Goal: Communication & Community: Answer question/provide support

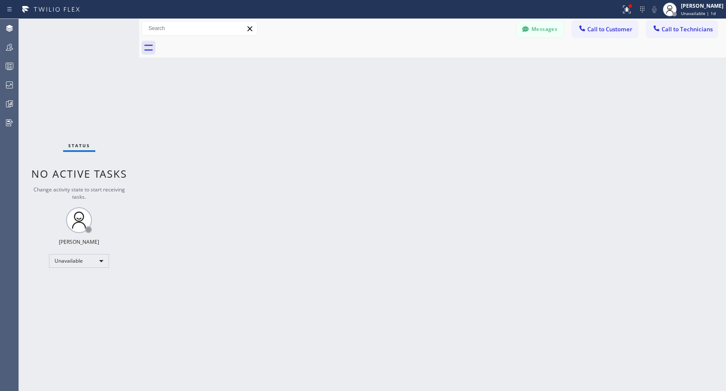
drag, startPoint x: 397, startPoint y: 141, endPoint x: 344, endPoint y: 143, distance: 52.9
click at [397, 141] on div "Back to Dashboard Change Sender ID Customers Technicians NH Nathaniel Hill 03/0…" at bounding box center [432, 205] width 587 height 372
click at [93, 263] on div "Unavailable" at bounding box center [79, 261] width 60 height 14
click at [82, 275] on li "Offline" at bounding box center [78, 273] width 58 height 10
click at [705, 11] on span "Offline | 0s" at bounding box center [693, 13] width 24 height 6
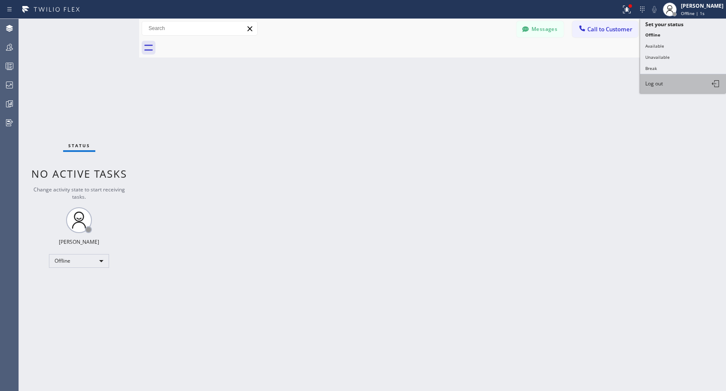
click at [670, 83] on button "Log out" at bounding box center [683, 83] width 86 height 19
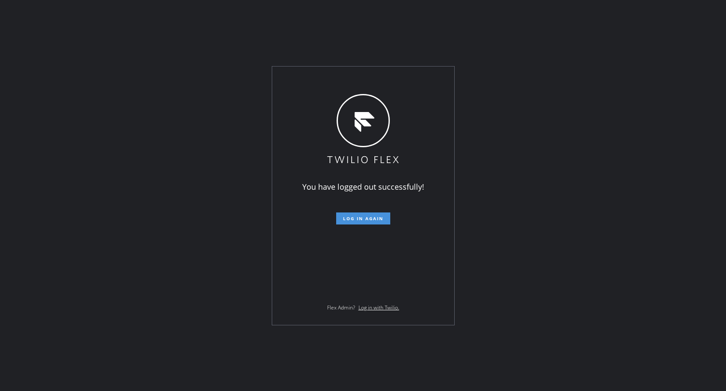
click at [381, 217] on span "Log in again" at bounding box center [363, 219] width 40 height 6
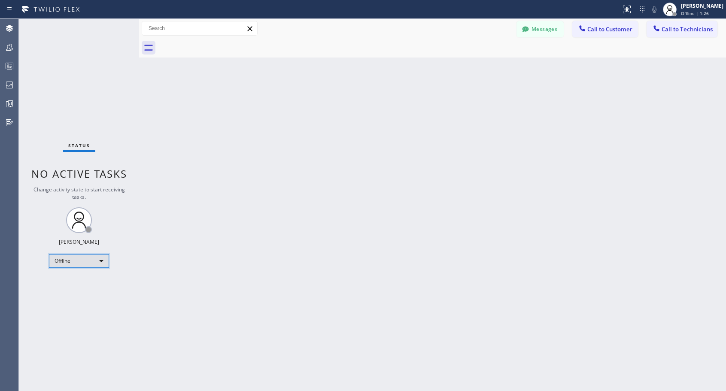
click at [100, 262] on div "Offline" at bounding box center [79, 261] width 60 height 14
click at [85, 292] on li "Unavailable" at bounding box center [78, 294] width 58 height 10
click at [615, 28] on span "Call to Customer" at bounding box center [609, 29] width 45 height 8
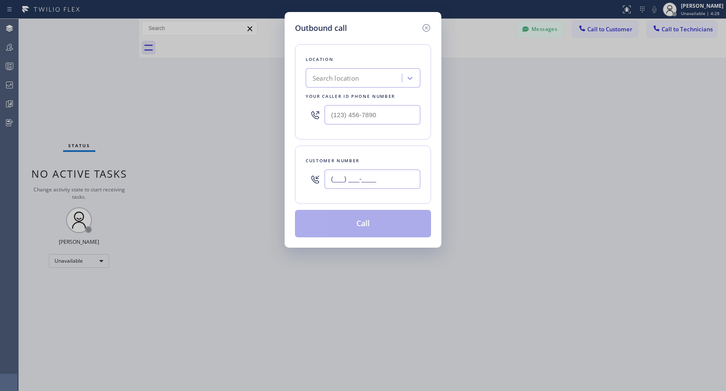
click at [398, 175] on input "(___) ___-____" at bounding box center [373, 179] width 96 height 19
paste input "760) 470-2131"
type input "[PHONE_NUMBER]"
click at [356, 116] on input "(___) ___-____" at bounding box center [373, 114] width 96 height 19
paste input "818) 614-5337"
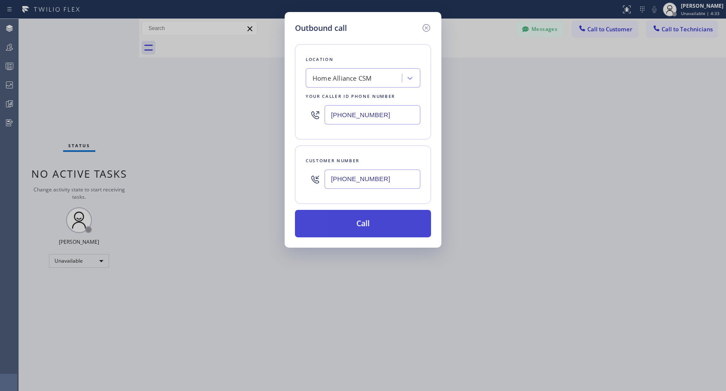
type input "[PHONE_NUMBER]"
click at [377, 233] on button "Call" at bounding box center [363, 223] width 136 height 27
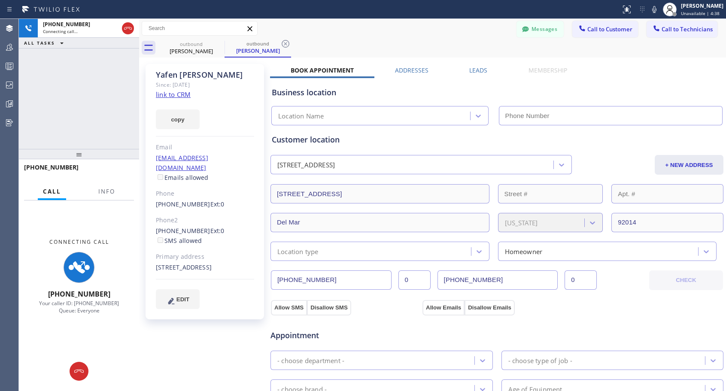
type input "[PHONE_NUMBER]"
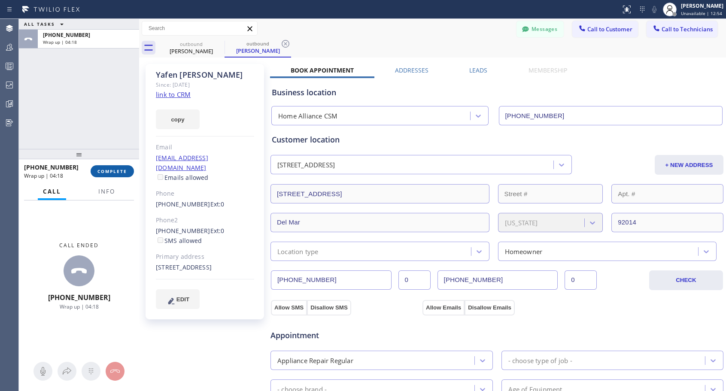
click at [114, 173] on span "COMPLETE" at bounding box center [112, 171] width 30 height 6
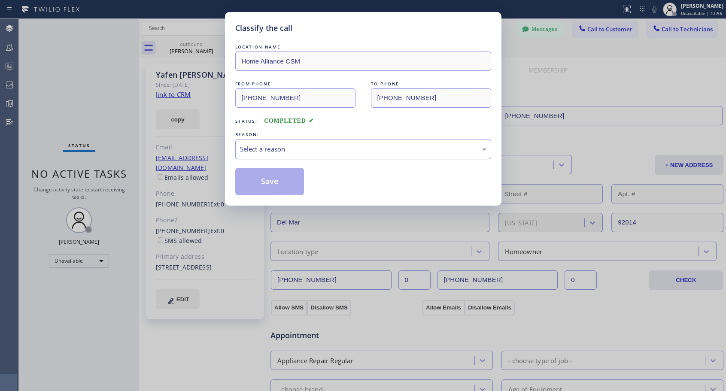
drag, startPoint x: 292, startPoint y: 152, endPoint x: 288, endPoint y: 155, distance: 4.4
click at [291, 152] on div "Select a reason" at bounding box center [363, 149] width 246 height 10
click at [293, 151] on div "Not Booked - All other reasons" at bounding box center [363, 149] width 246 height 10
click at [273, 179] on button "Save" at bounding box center [269, 181] width 69 height 27
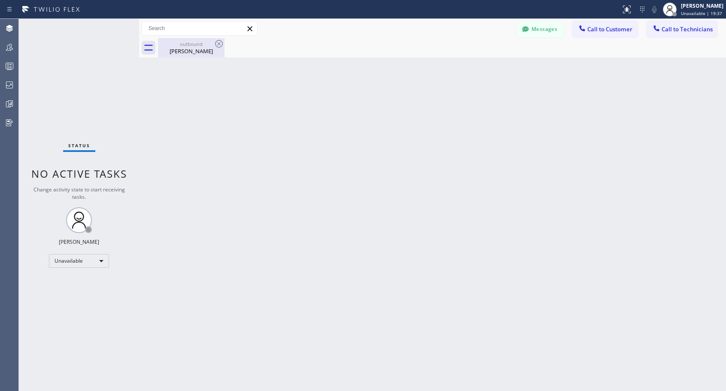
click at [187, 48] on div "[PERSON_NAME]" at bounding box center [191, 51] width 65 height 8
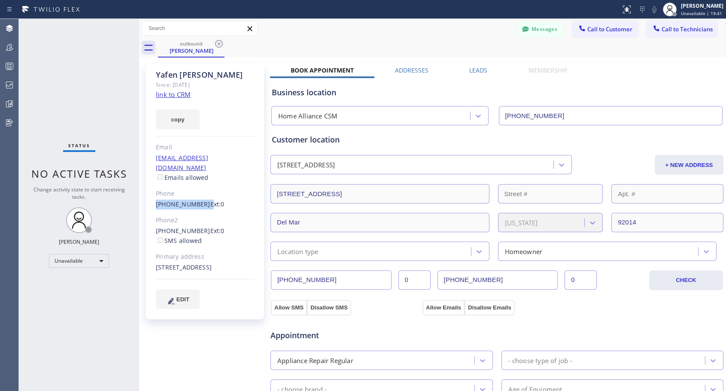
drag, startPoint x: 200, startPoint y: 195, endPoint x: 152, endPoint y: 197, distance: 47.7
click at [152, 197] on div "[PERSON_NAME] Since: [DATE] link to CRM copy Email [EMAIL_ADDRESS][DOMAIN_NAME]…" at bounding box center [205, 192] width 119 height 256
copy div "[PHONE_NUMBER]"
click at [603, 31] on span "Call to Customer" at bounding box center [609, 29] width 45 height 8
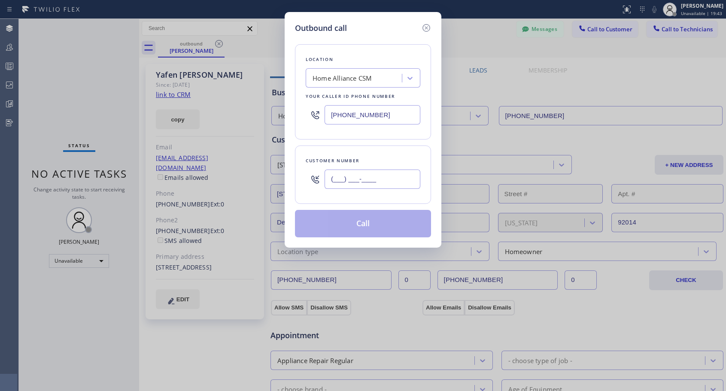
click at [395, 179] on input "(___) ___-____" at bounding box center [373, 179] width 96 height 19
paste input "760) 470-2131"
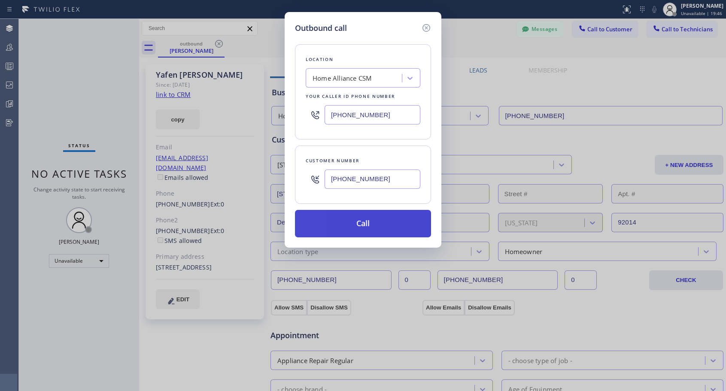
type input "[PHONE_NUMBER]"
click at [382, 224] on button "Call" at bounding box center [363, 223] width 136 height 27
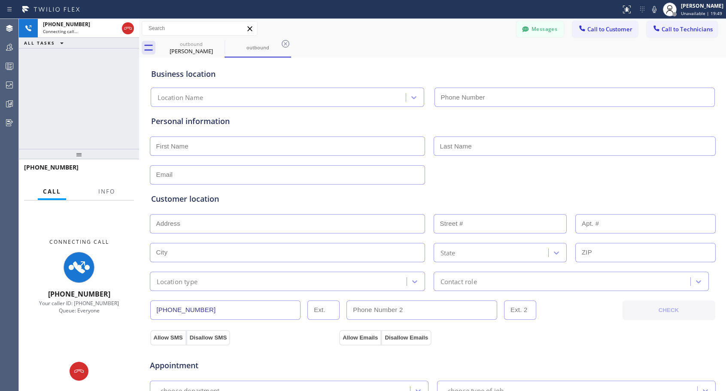
type input "[PHONE_NUMBER]"
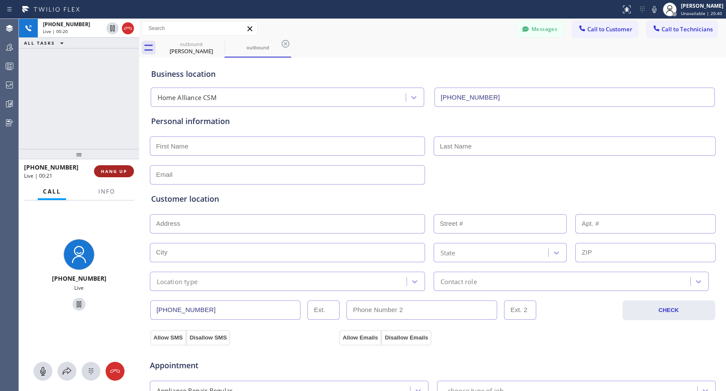
click at [120, 170] on span "HANG UP" at bounding box center [114, 171] width 26 height 6
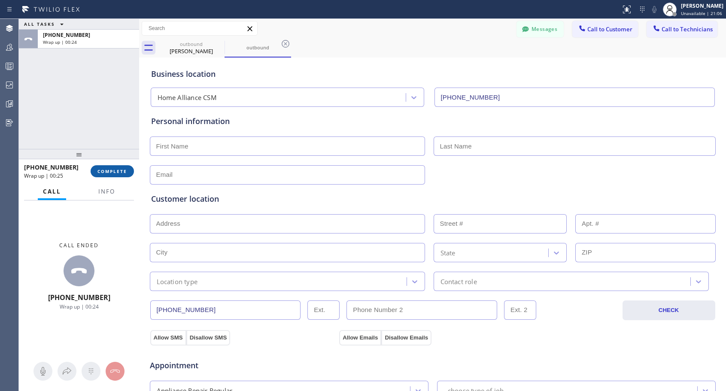
click at [115, 170] on span "COMPLETE" at bounding box center [112, 171] width 30 height 6
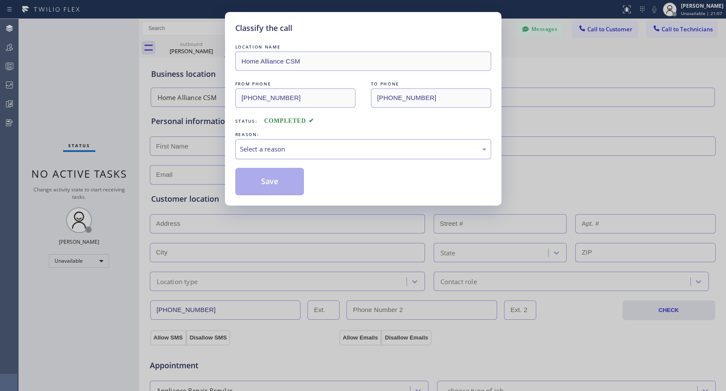
click at [293, 153] on div "Select a reason" at bounding box center [363, 149] width 246 height 10
click at [280, 183] on button "Save" at bounding box center [269, 181] width 69 height 27
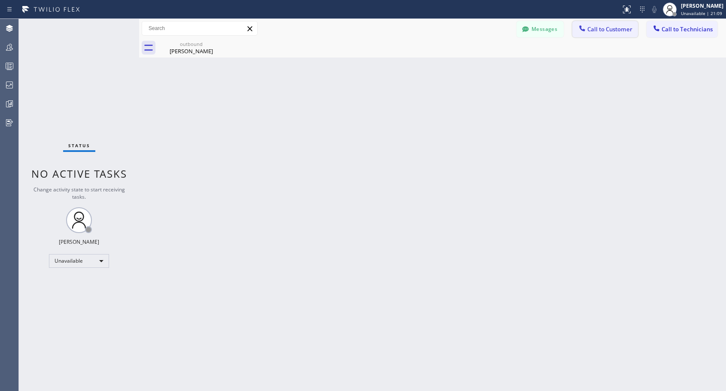
click at [607, 31] on span "Call to Customer" at bounding box center [609, 29] width 45 height 8
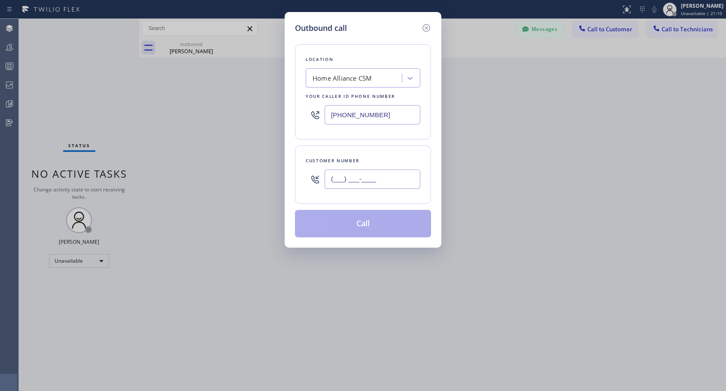
click at [377, 178] on input "(___) ___-____" at bounding box center [373, 179] width 96 height 19
paste input "760) 470-2131"
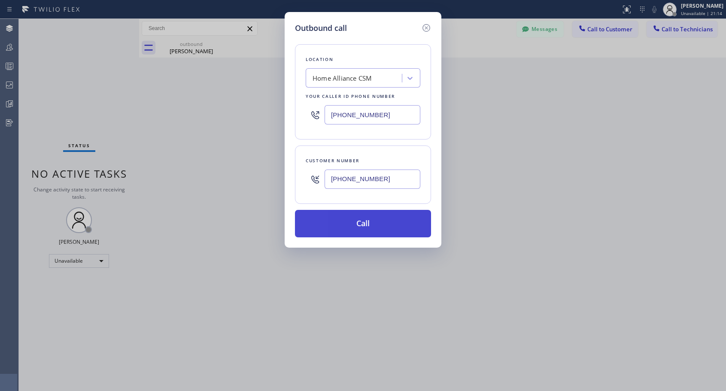
type input "[PHONE_NUMBER]"
click at [366, 220] on button "Call" at bounding box center [363, 223] width 136 height 27
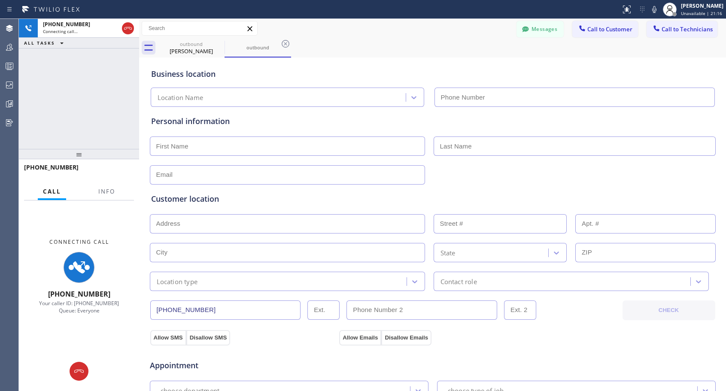
type input "[PHONE_NUMBER]"
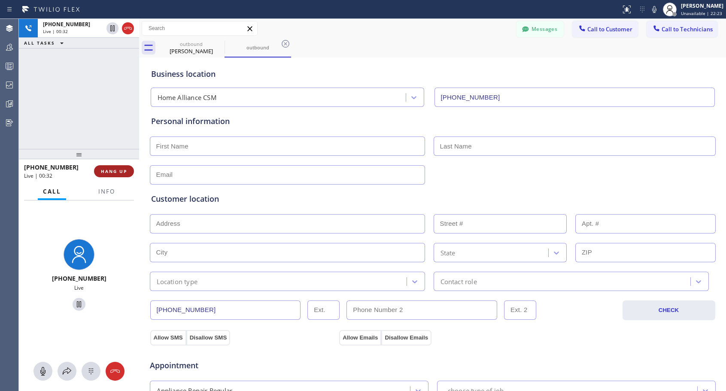
click at [113, 170] on span "HANG UP" at bounding box center [114, 171] width 26 height 6
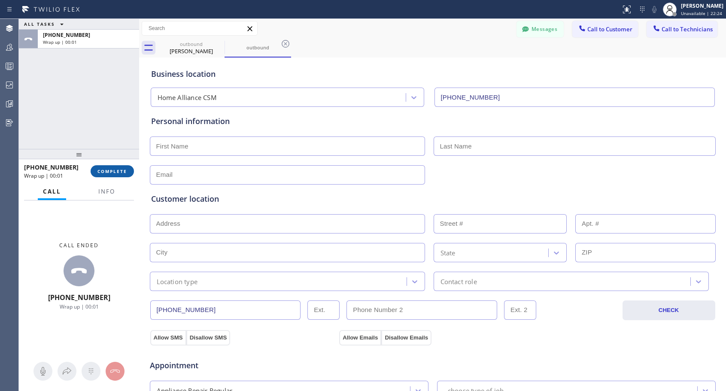
click at [113, 170] on span "COMPLETE" at bounding box center [112, 171] width 30 height 6
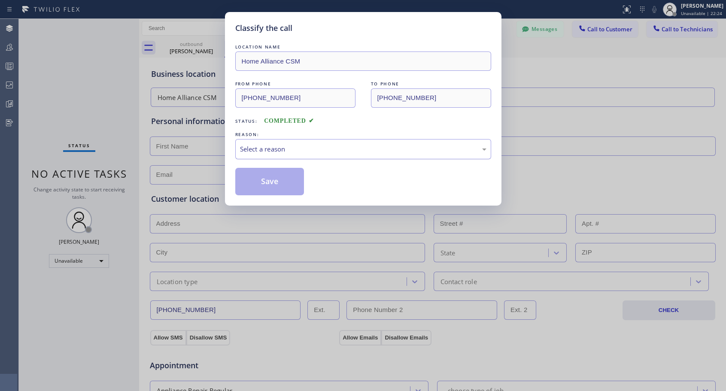
click at [258, 150] on div "Select a reason" at bounding box center [363, 149] width 246 height 10
click at [260, 185] on button "Save" at bounding box center [269, 181] width 69 height 27
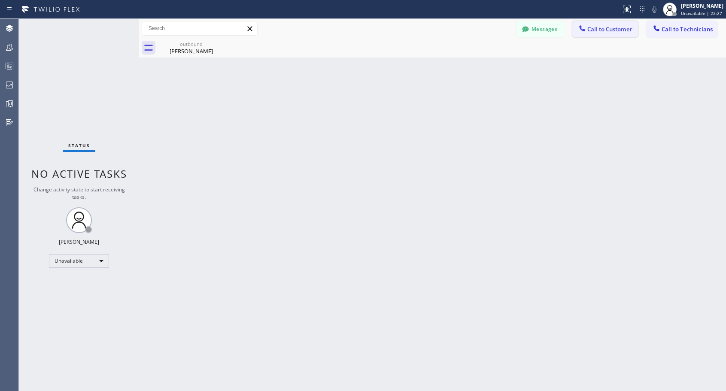
click at [606, 26] on span "Call to Customer" at bounding box center [609, 29] width 45 height 8
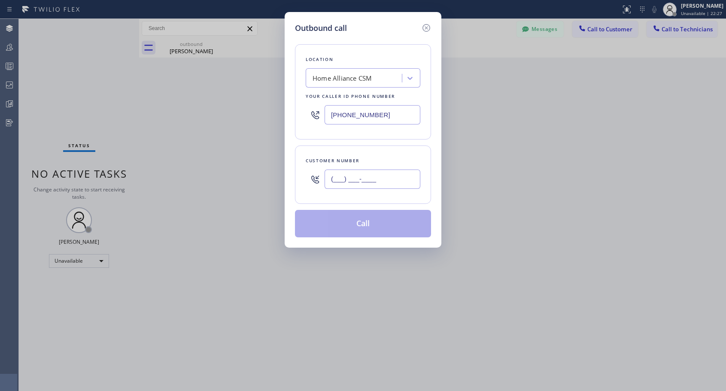
click at [364, 174] on input "(___) ___-____" at bounding box center [373, 179] width 96 height 19
paste input "760) 470-2131"
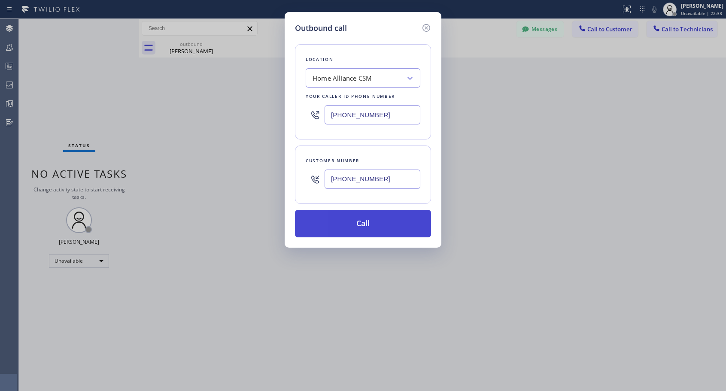
type input "[PHONE_NUMBER]"
click at [385, 227] on button "Call" at bounding box center [363, 223] width 136 height 27
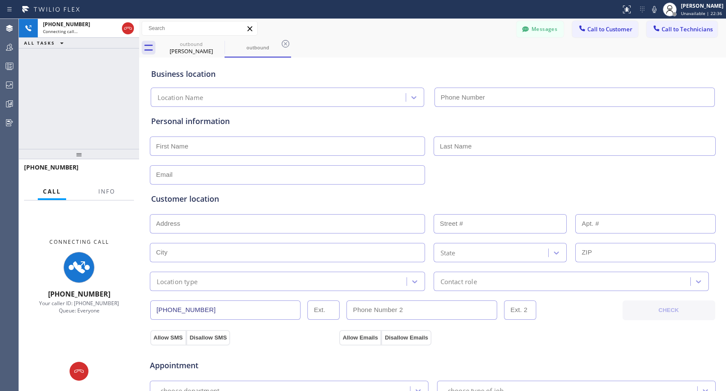
type input "[PHONE_NUMBER]"
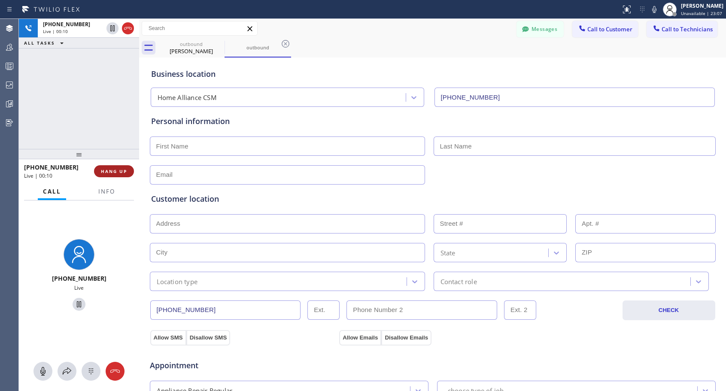
click at [115, 172] on span "HANG UP" at bounding box center [114, 171] width 26 height 6
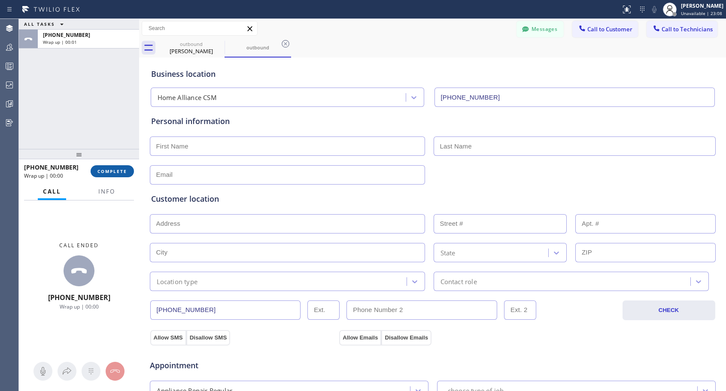
click at [114, 170] on span "COMPLETE" at bounding box center [112, 171] width 30 height 6
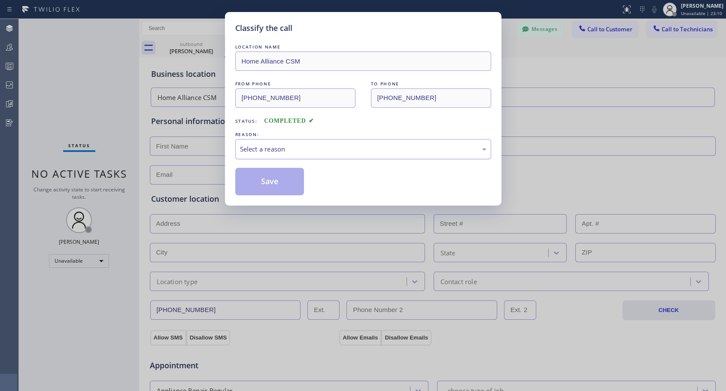
click at [338, 152] on div "Select a reason" at bounding box center [363, 149] width 246 height 10
click at [288, 180] on button "Save" at bounding box center [269, 181] width 69 height 27
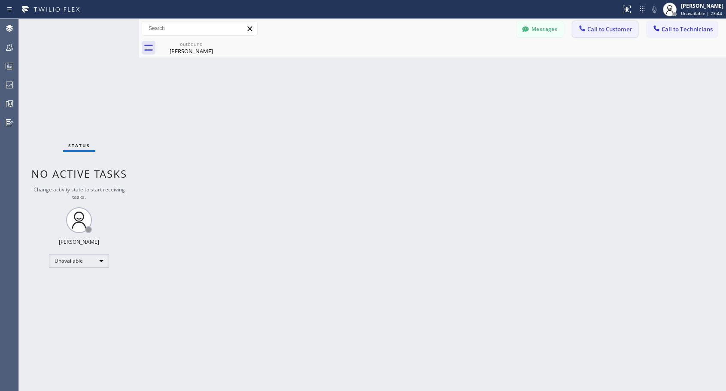
click at [602, 33] on button "Call to Customer" at bounding box center [605, 29] width 66 height 16
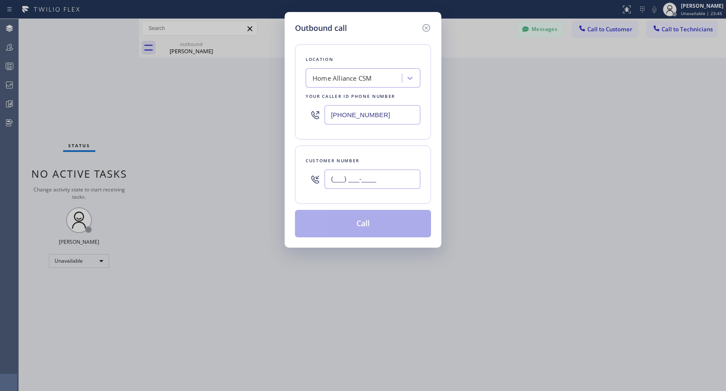
click at [402, 178] on input "(___) ___-____" at bounding box center [373, 179] width 96 height 19
paste input "760) 470-2131"
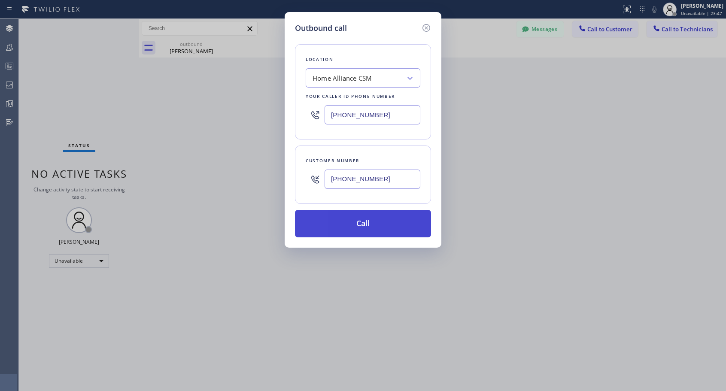
type input "[PHONE_NUMBER]"
click at [386, 224] on button "Call" at bounding box center [363, 223] width 136 height 27
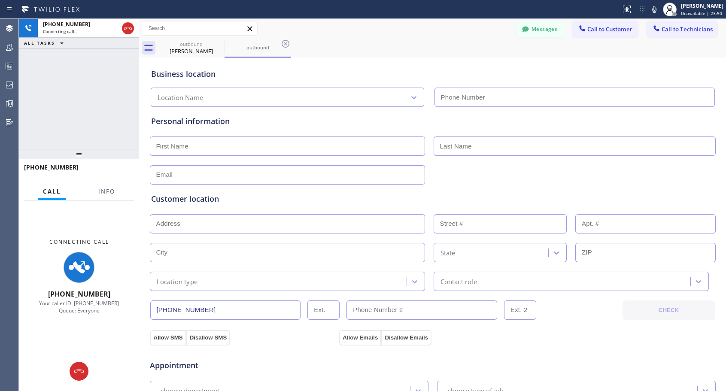
type input "[PHONE_NUMBER]"
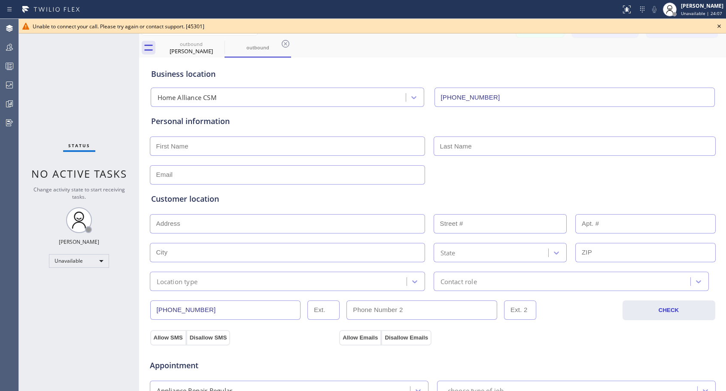
click at [718, 26] on icon at bounding box center [719, 26] width 10 height 10
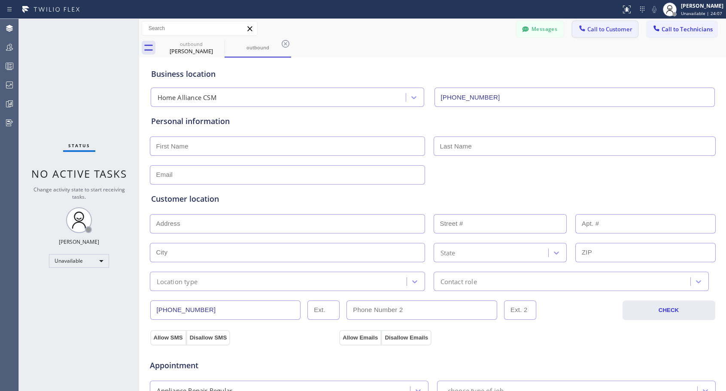
click at [606, 32] on span "Call to Customer" at bounding box center [609, 29] width 45 height 8
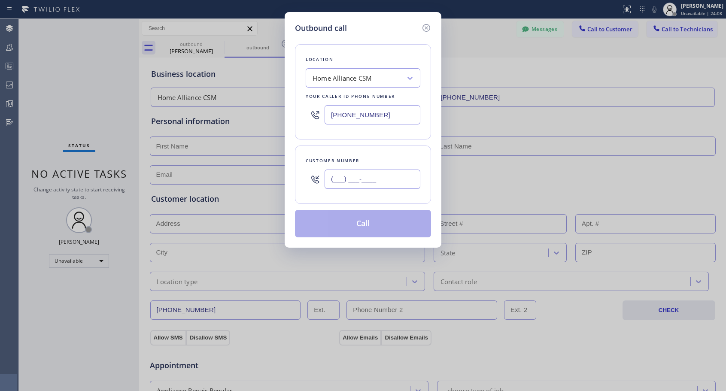
click at [387, 179] on input "(___) ___-____" at bounding box center [373, 179] width 96 height 19
paste input "760) 470-2131"
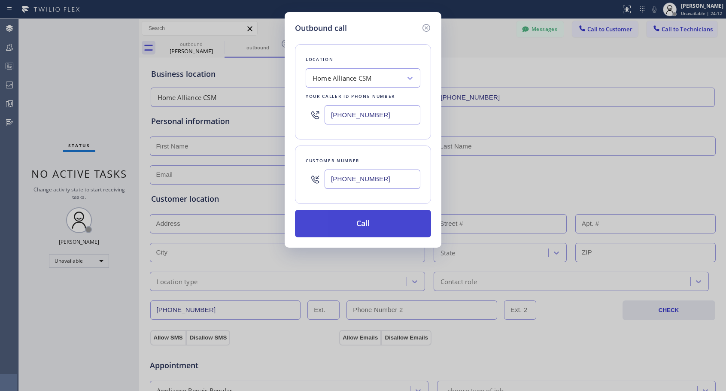
type input "[PHONE_NUMBER]"
click at [368, 221] on button "Call" at bounding box center [363, 223] width 136 height 27
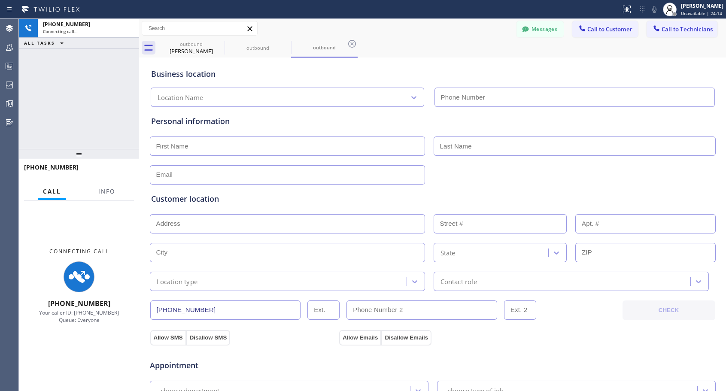
type input "[PHONE_NUMBER]"
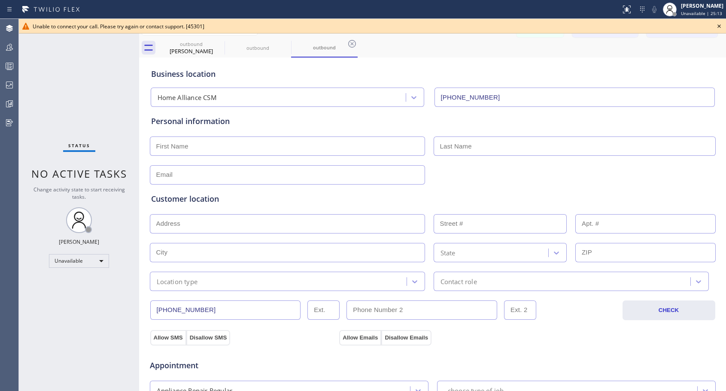
click at [721, 28] on icon at bounding box center [719, 26] width 10 height 10
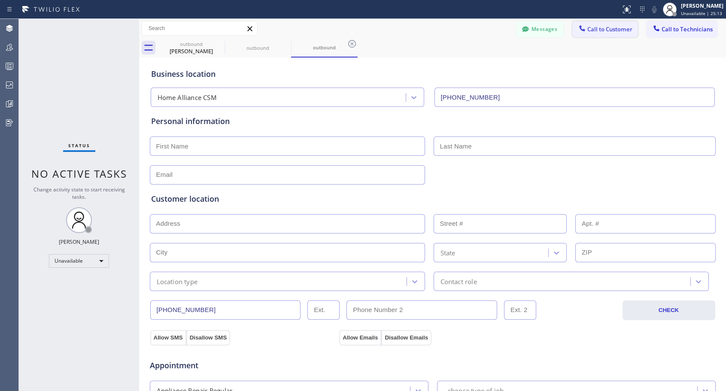
click at [612, 28] on span "Call to Customer" at bounding box center [609, 29] width 45 height 8
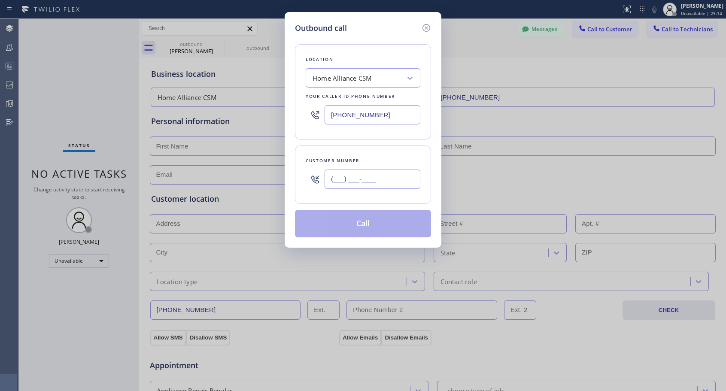
click at [379, 184] on input "(___) ___-____" at bounding box center [373, 179] width 96 height 19
paste input "760) 470-2131"
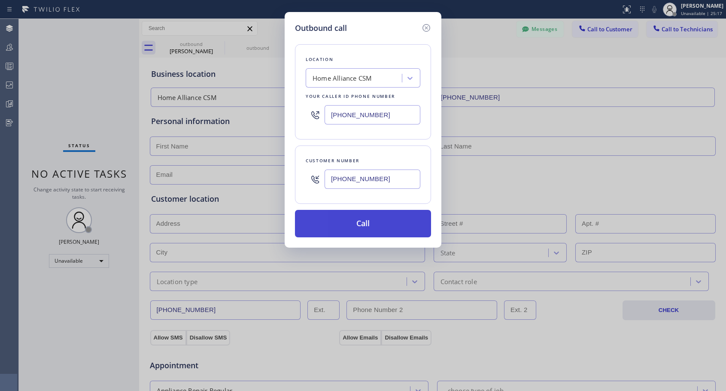
type input "[PHONE_NUMBER]"
click at [367, 225] on button "Call" at bounding box center [363, 223] width 136 height 27
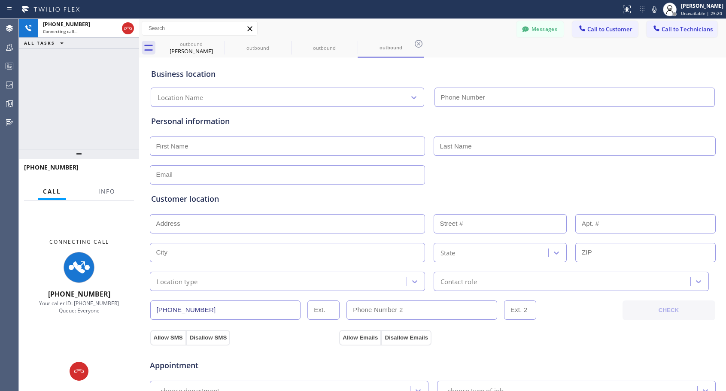
type input "[PHONE_NUMBER]"
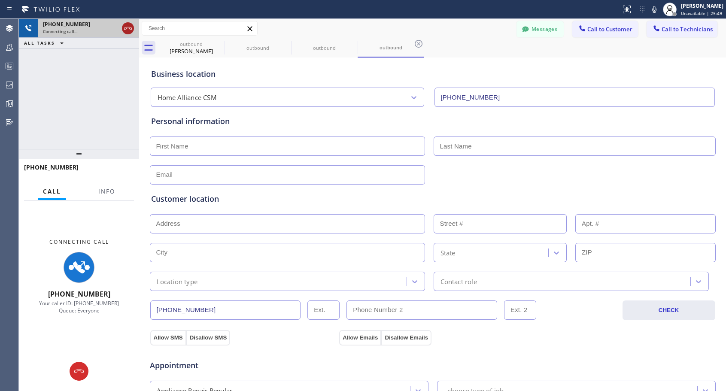
click at [127, 31] on icon at bounding box center [128, 28] width 10 height 10
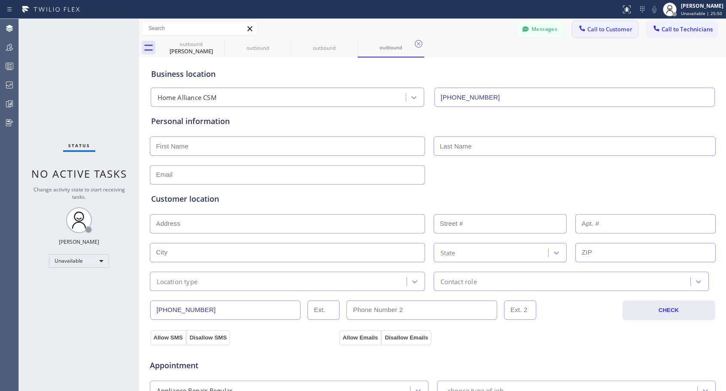
click at [614, 31] on span "Call to Customer" at bounding box center [609, 29] width 45 height 8
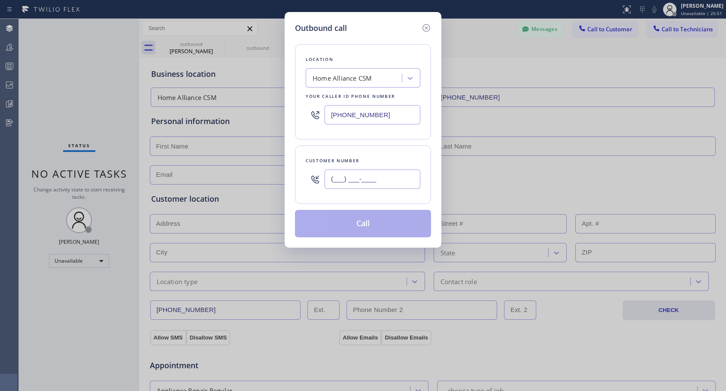
click at [355, 182] on input "(___) ___-____" at bounding box center [373, 179] width 96 height 19
paste input "760) 470-2131"
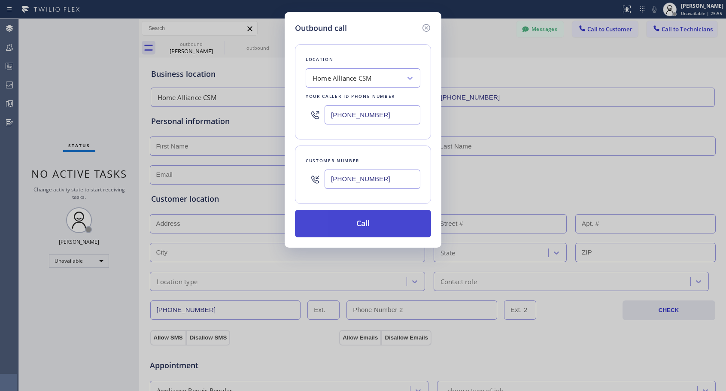
type input "[PHONE_NUMBER]"
click at [387, 223] on button "Call" at bounding box center [363, 223] width 136 height 27
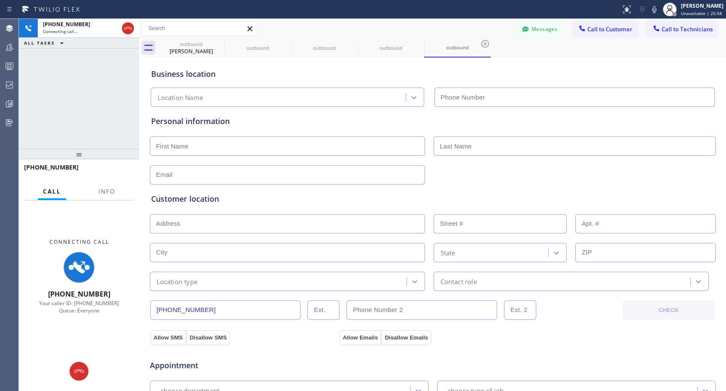
type input "[PHONE_NUMBER]"
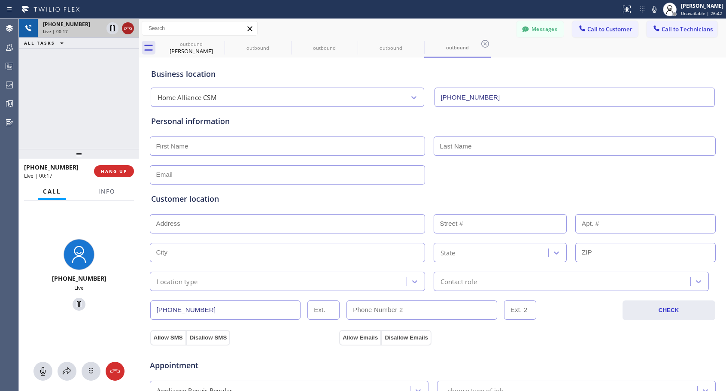
click at [126, 24] on icon at bounding box center [128, 28] width 10 height 10
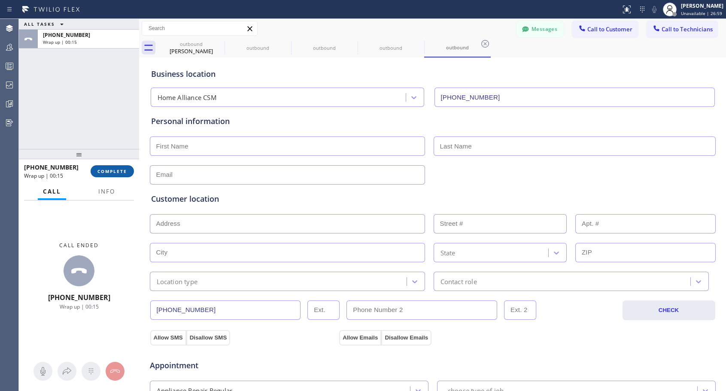
click at [103, 169] on span "COMPLETE" at bounding box center [112, 171] width 30 height 6
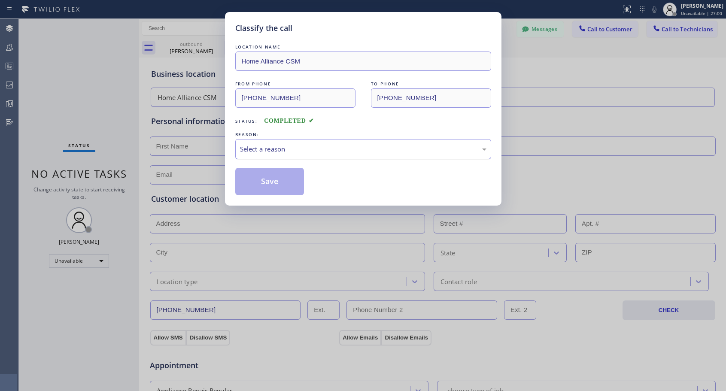
click at [273, 149] on div "Select a reason" at bounding box center [363, 149] width 246 height 10
click at [268, 182] on button "Save" at bounding box center [269, 181] width 69 height 27
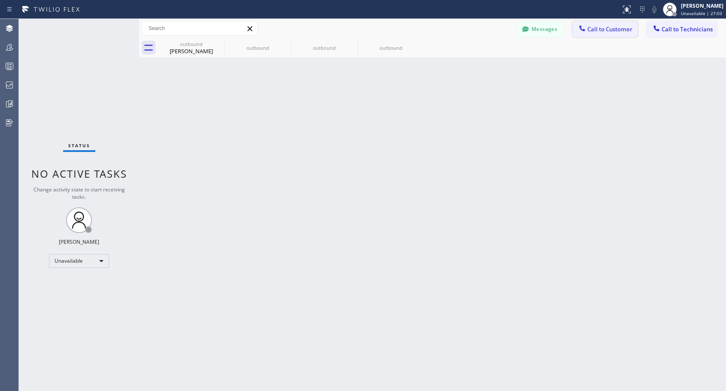
click at [600, 28] on span "Call to Customer" at bounding box center [609, 29] width 45 height 8
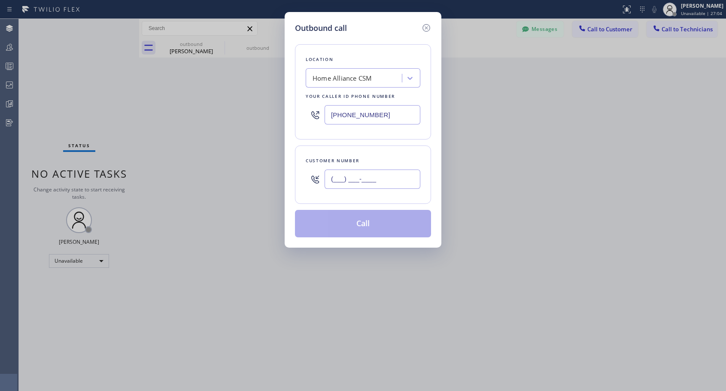
click at [380, 177] on input "(___) ___-____" at bounding box center [373, 179] width 96 height 19
paste input "760) 470-2131"
type input "[PHONE_NUMBER]"
click at [423, 147] on div "Customer number [PHONE_NUMBER]" at bounding box center [363, 175] width 136 height 58
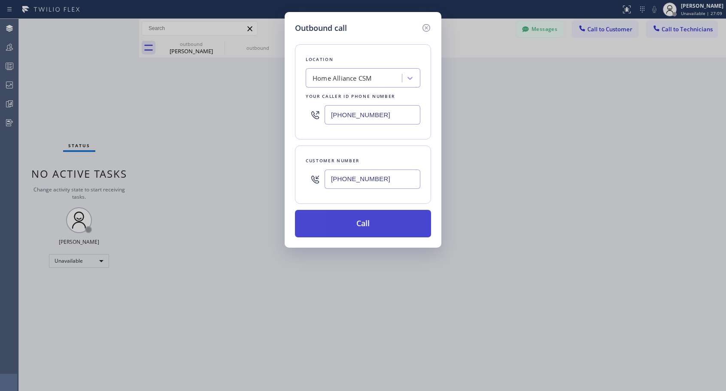
click at [380, 227] on button "Call" at bounding box center [363, 223] width 136 height 27
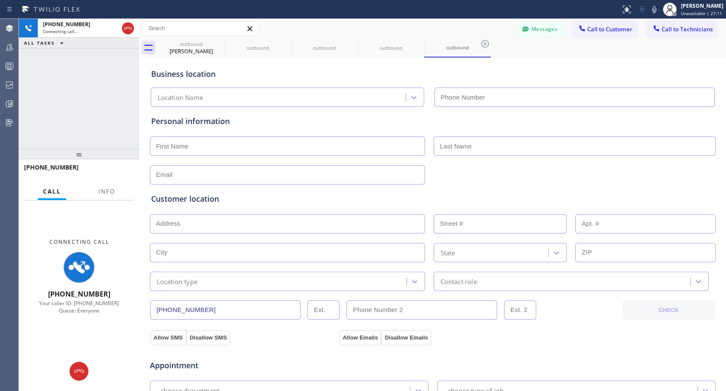
type input "[PHONE_NUMBER]"
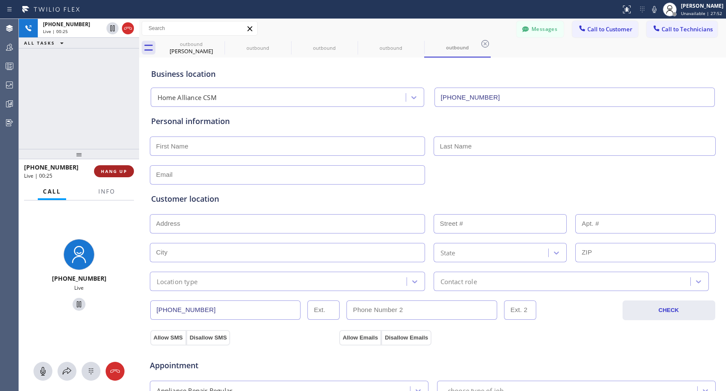
click at [127, 171] on span "HANG UP" at bounding box center [114, 171] width 26 height 6
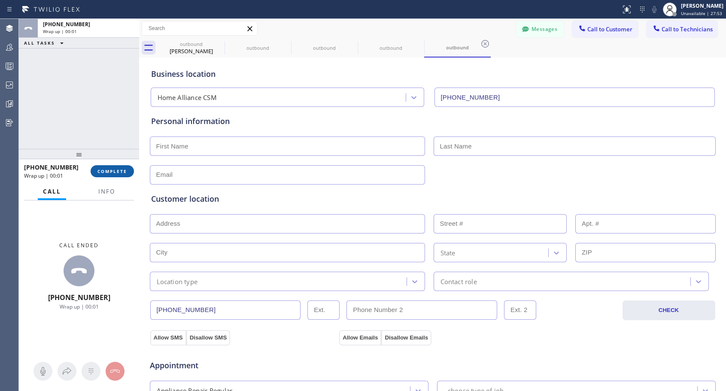
click at [127, 171] on span "COMPLETE" at bounding box center [112, 171] width 30 height 6
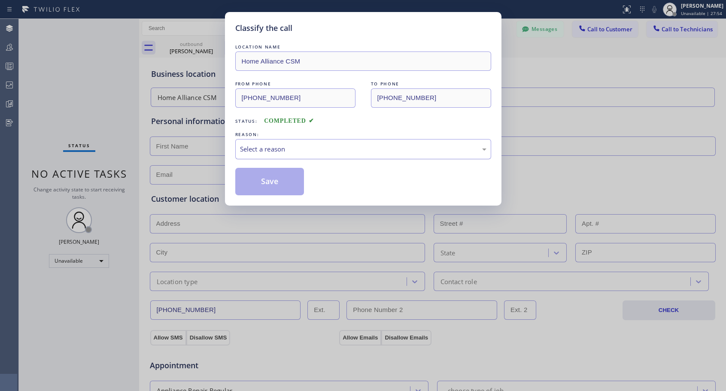
click at [267, 143] on div "Select a reason" at bounding box center [363, 149] width 256 height 20
click at [265, 185] on button "Save" at bounding box center [269, 181] width 69 height 27
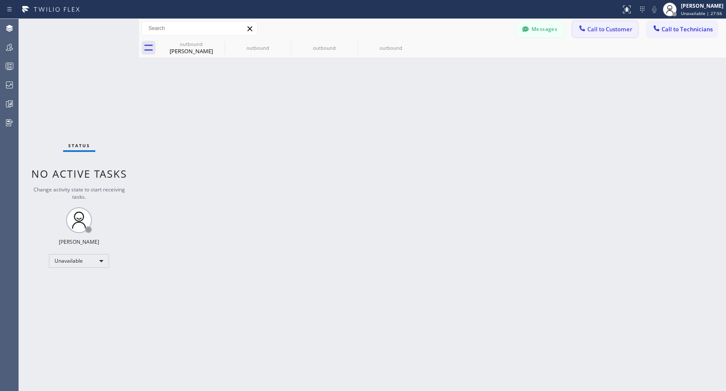
click at [602, 27] on span "Call to Customer" at bounding box center [609, 29] width 45 height 8
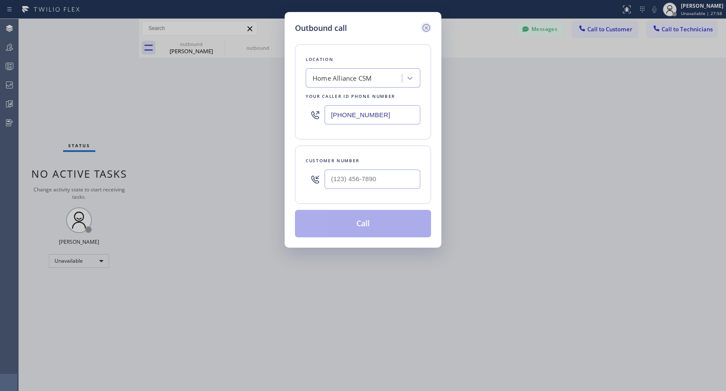
click at [427, 27] on icon at bounding box center [426, 28] width 10 height 10
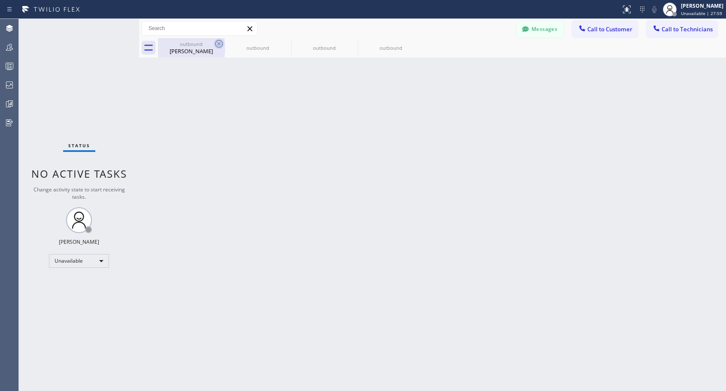
click at [220, 43] on icon at bounding box center [219, 44] width 8 height 8
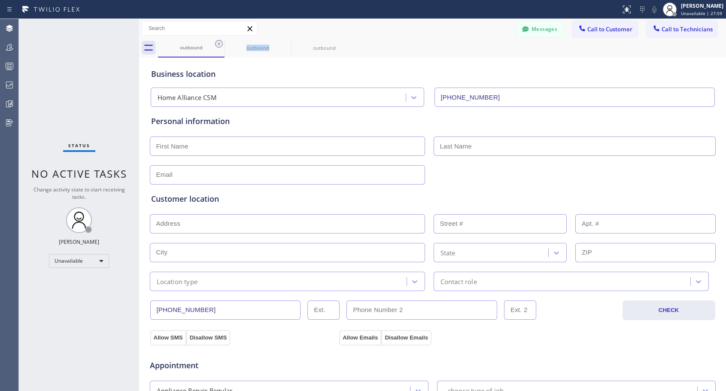
click at [220, 43] on icon at bounding box center [219, 44] width 8 height 8
click at [0, 0] on icon at bounding box center [0, 0] width 0 height 0
click at [220, 43] on icon at bounding box center [219, 44] width 8 height 8
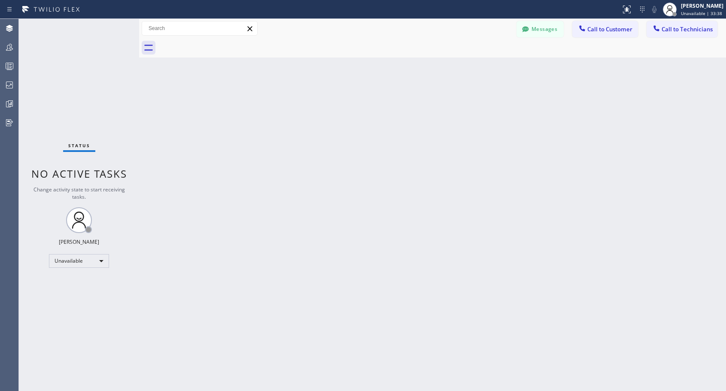
drag, startPoint x: 602, startPoint y: 30, endPoint x: 385, endPoint y: 195, distance: 272.8
click at [599, 33] on span "Call to Customer" at bounding box center [609, 29] width 45 height 8
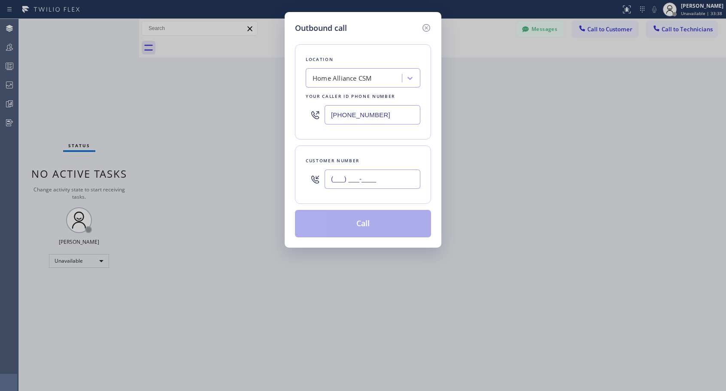
click at [374, 182] on input "(___) ___-____" at bounding box center [373, 179] width 96 height 19
paste input "310) 600-7484"
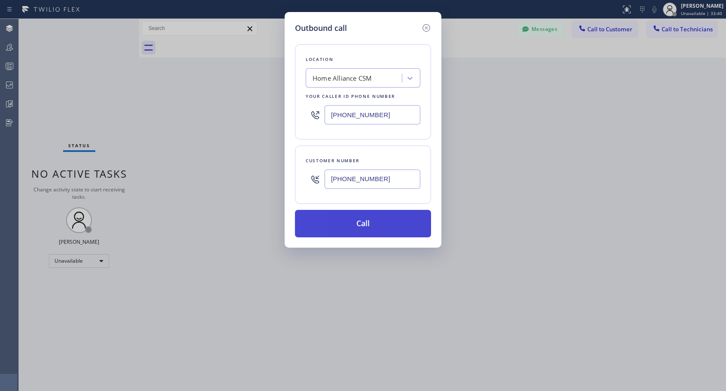
type input "[PHONE_NUMBER]"
click at [371, 225] on button "Call" at bounding box center [363, 223] width 136 height 27
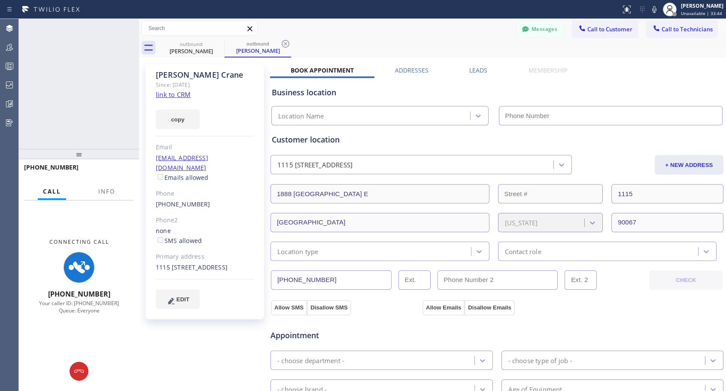
type input "[PHONE_NUMBER]"
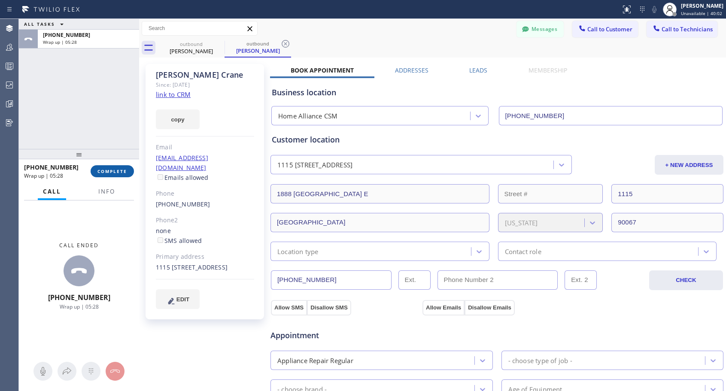
click at [112, 169] on span "COMPLETE" at bounding box center [112, 171] width 30 height 6
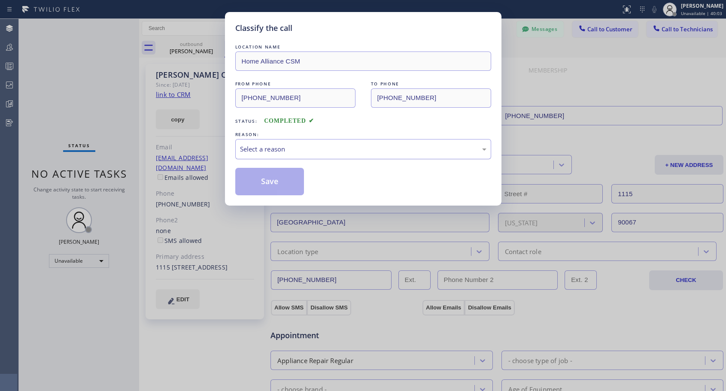
click at [320, 145] on div "Select a reason" at bounding box center [363, 149] width 246 height 10
click at [284, 182] on button "Save" at bounding box center [269, 181] width 69 height 27
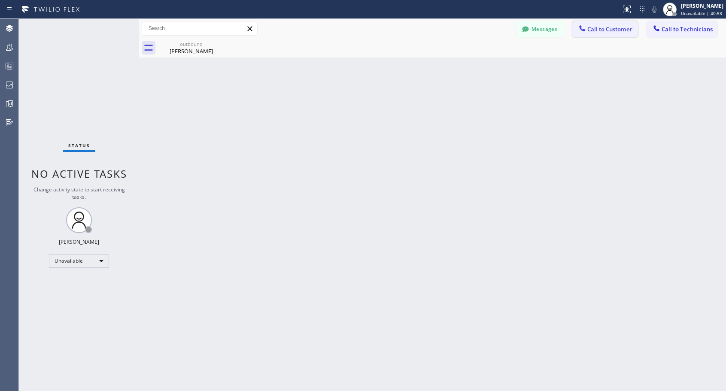
click at [612, 30] on span "Call to Customer" at bounding box center [609, 29] width 45 height 8
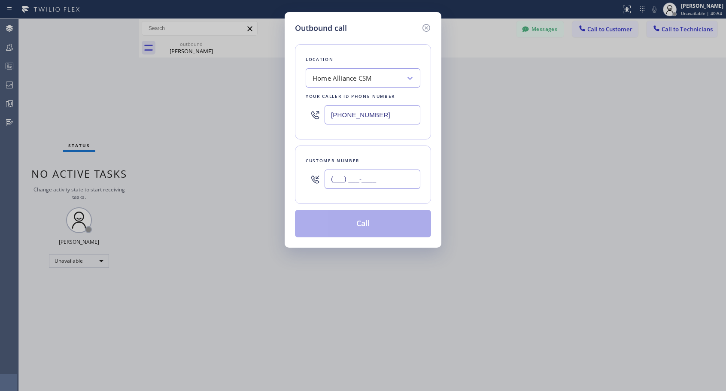
click at [371, 182] on input "(___) ___-____" at bounding box center [373, 179] width 96 height 19
paste input "818) 795-5318"
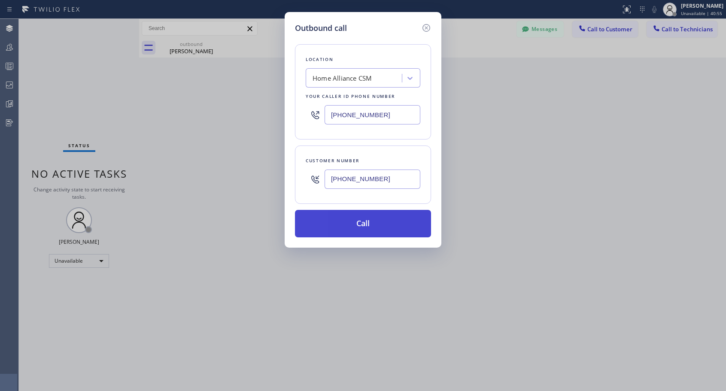
type input "[PHONE_NUMBER]"
click at [378, 224] on button "Call" at bounding box center [363, 223] width 136 height 27
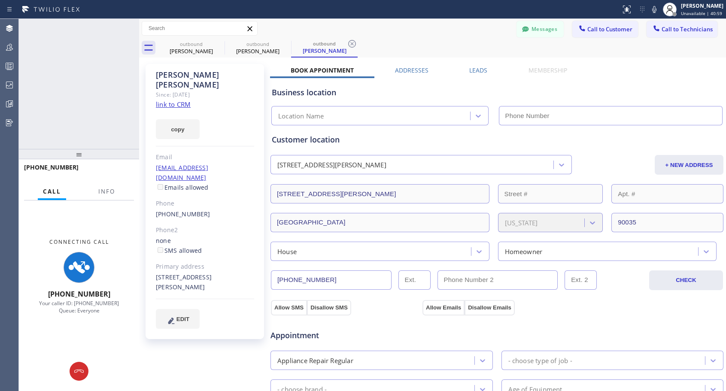
type input "[PHONE_NUMBER]"
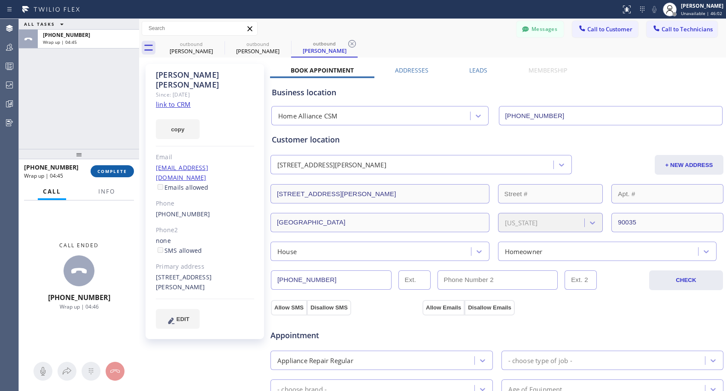
click at [104, 172] on span "COMPLETE" at bounding box center [112, 171] width 30 height 6
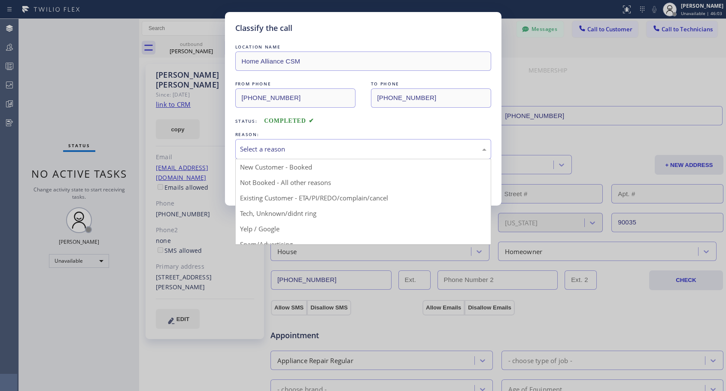
click at [302, 148] on div "Select a reason" at bounding box center [363, 149] width 246 height 10
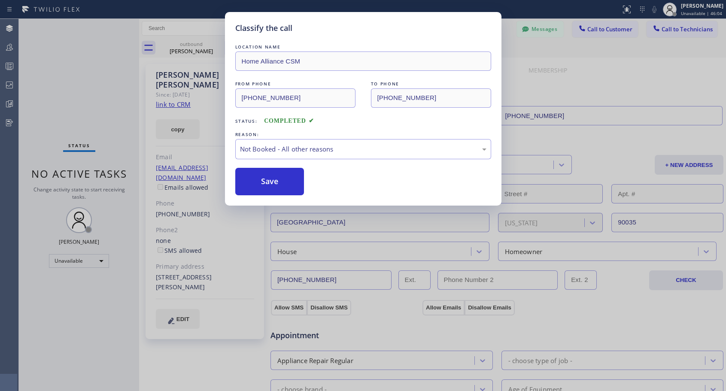
click at [270, 179] on button "Save" at bounding box center [269, 181] width 69 height 27
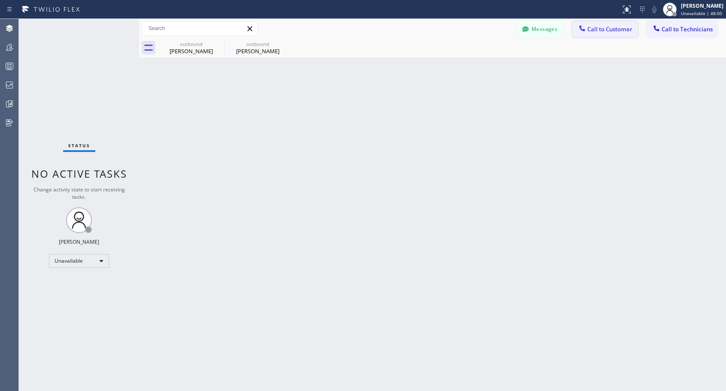
click at [603, 28] on span "Call to Customer" at bounding box center [609, 29] width 45 height 8
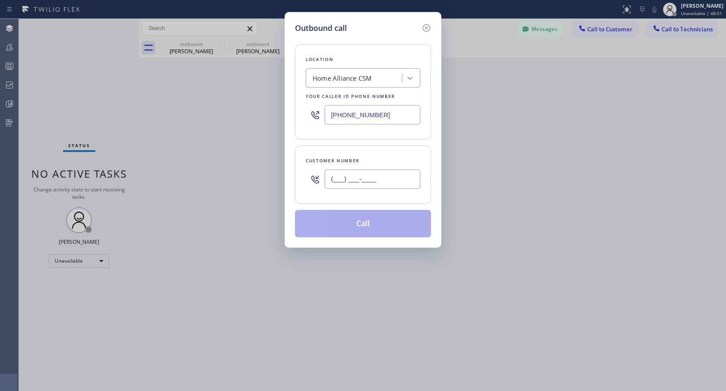
click at [393, 188] on input "(___) ___-____" at bounding box center [373, 179] width 96 height 19
paste input "510) 673-2118"
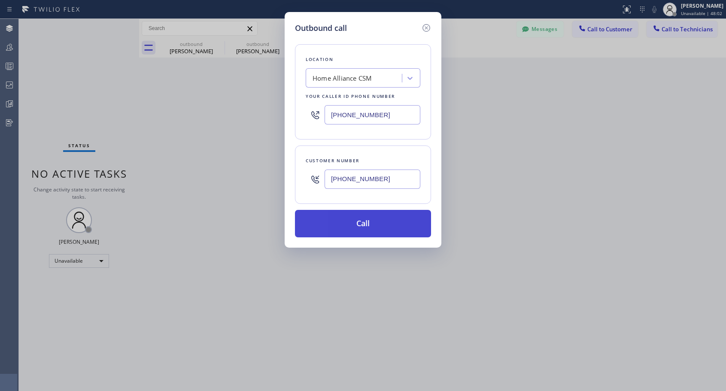
type input "[PHONE_NUMBER]"
click at [370, 224] on button "Call" at bounding box center [363, 223] width 136 height 27
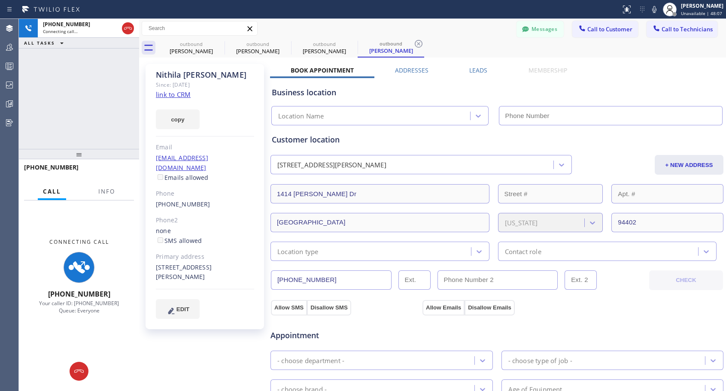
type input "[PHONE_NUMBER]"
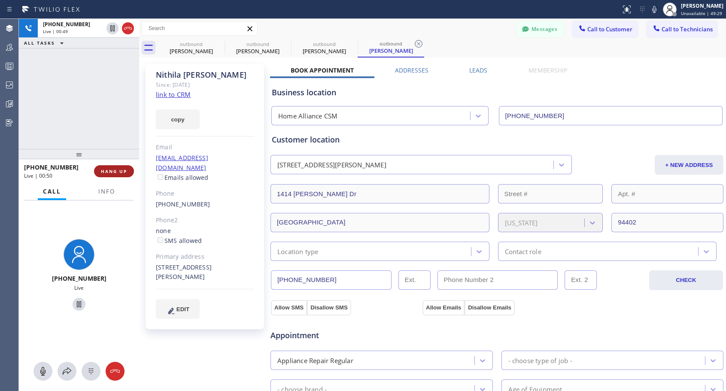
click at [112, 167] on button "HANG UP" at bounding box center [114, 171] width 40 height 12
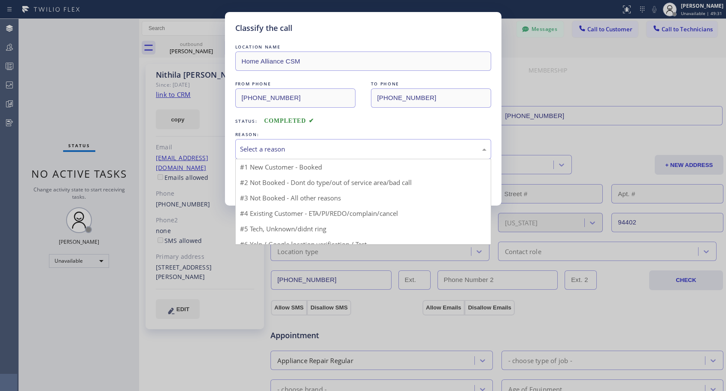
click at [278, 152] on div "Select a reason" at bounding box center [363, 149] width 246 height 10
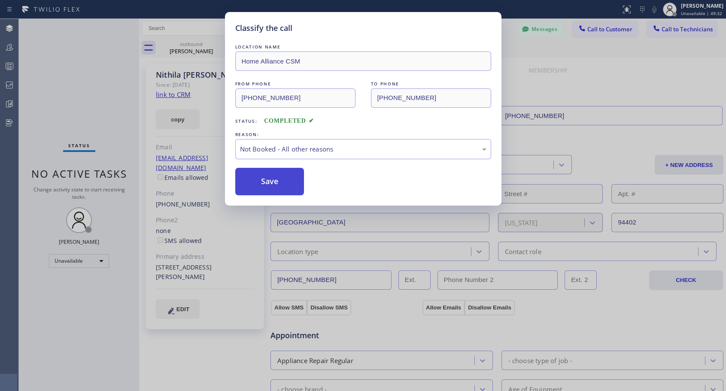
click at [265, 180] on button "Save" at bounding box center [269, 181] width 69 height 27
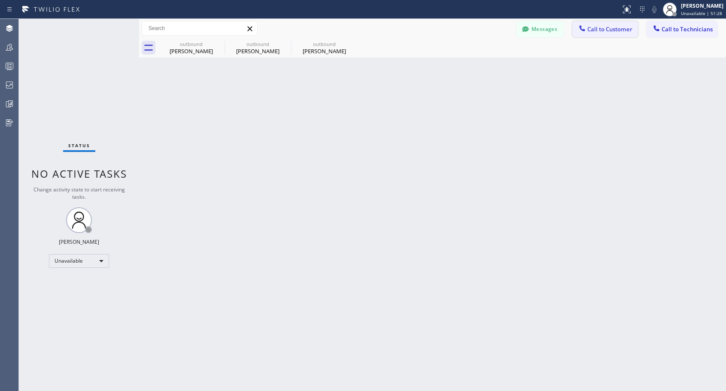
click at [606, 30] on span "Call to Customer" at bounding box center [609, 29] width 45 height 8
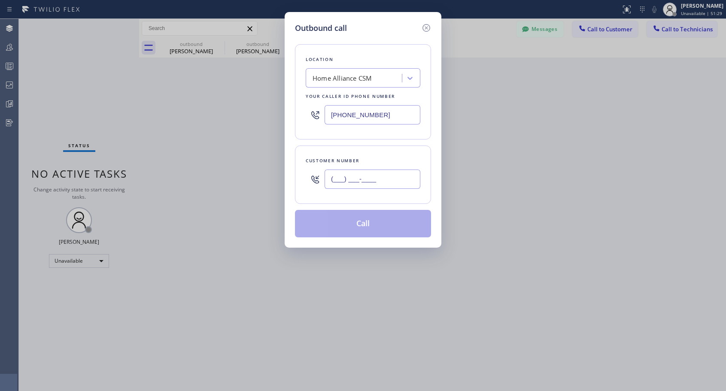
click at [373, 178] on input "(___) ___-____" at bounding box center [373, 179] width 96 height 19
paste input "413) 687-3016"
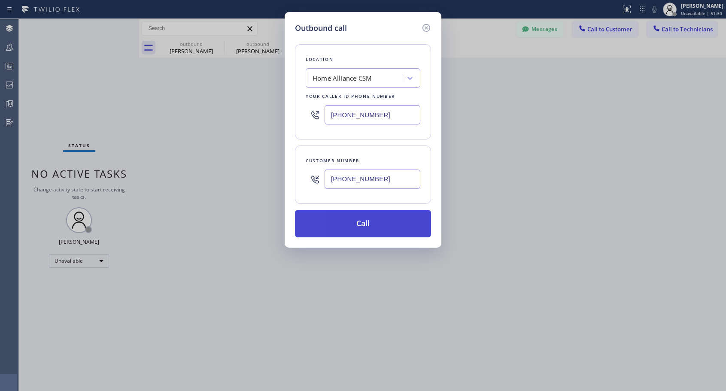
type input "[PHONE_NUMBER]"
click at [351, 230] on button "Call" at bounding box center [363, 223] width 136 height 27
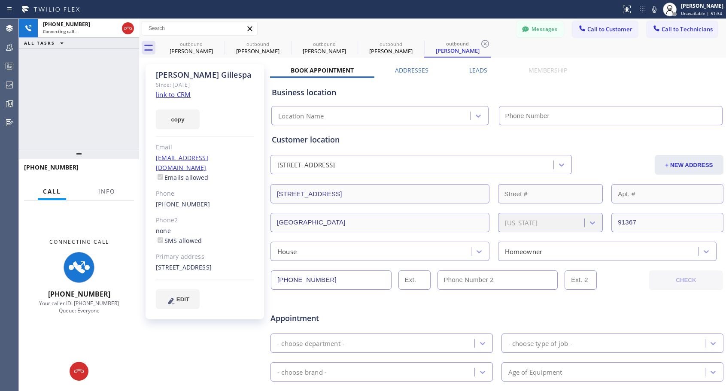
type input "[PHONE_NUMBER]"
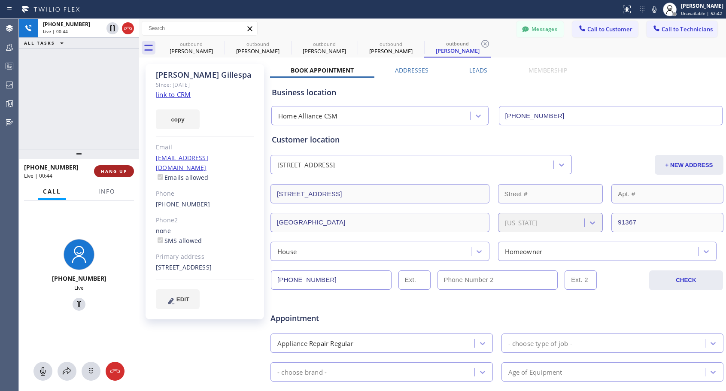
click at [112, 172] on span "HANG UP" at bounding box center [114, 171] width 26 height 6
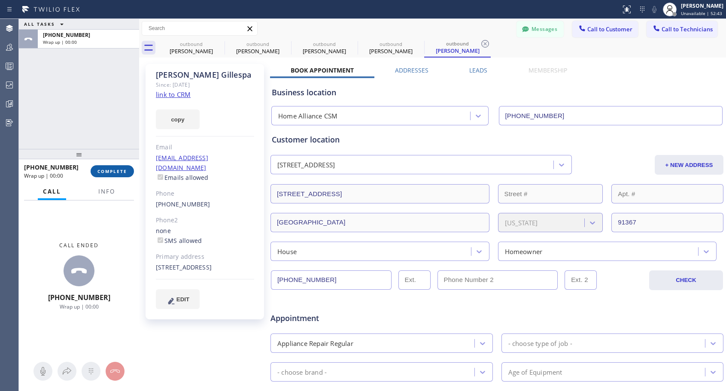
click at [112, 172] on span "COMPLETE" at bounding box center [112, 171] width 30 height 6
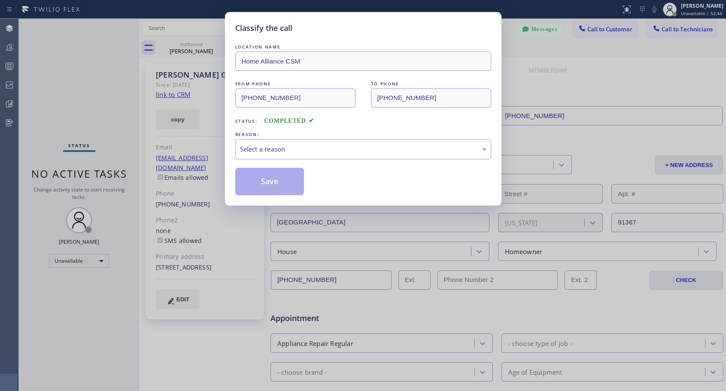
click at [305, 149] on div "Select a reason" at bounding box center [363, 149] width 246 height 10
click at [289, 183] on button "Save" at bounding box center [269, 181] width 69 height 27
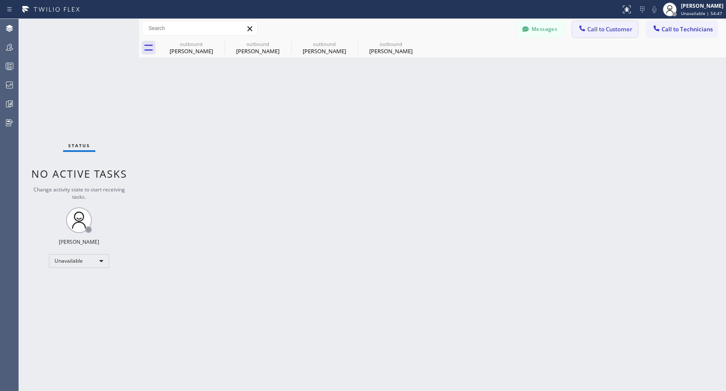
click at [590, 30] on span "Call to Customer" at bounding box center [609, 29] width 45 height 8
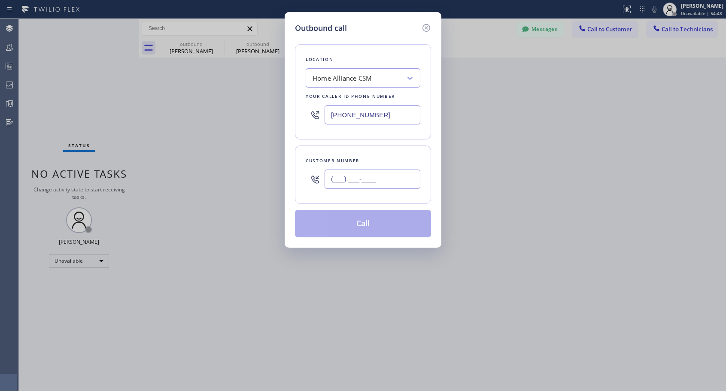
click at [354, 183] on input "(___) ___-____" at bounding box center [373, 179] width 96 height 19
paste input "954) 394-7921"
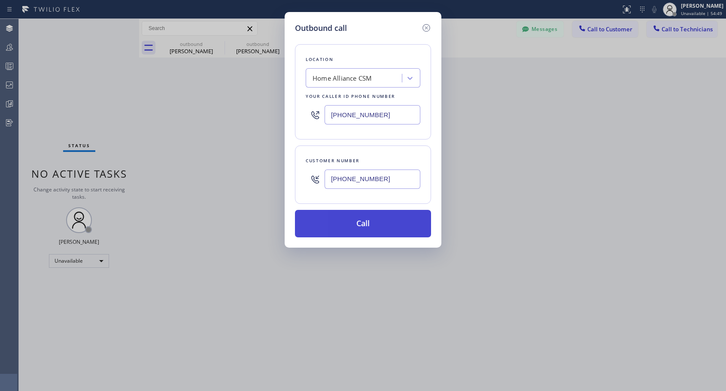
type input "[PHONE_NUMBER]"
click at [359, 228] on button "Call" at bounding box center [363, 223] width 136 height 27
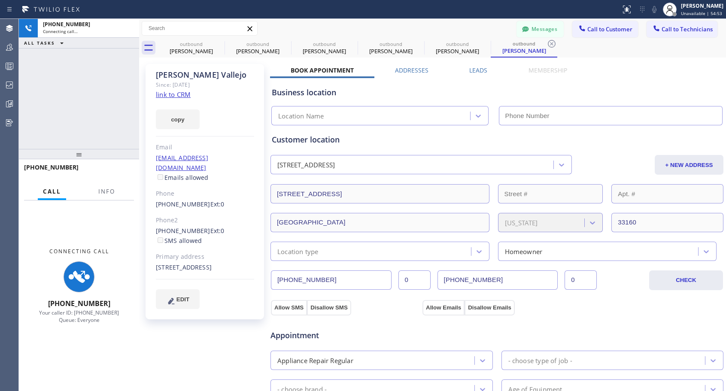
type input "[PHONE_NUMBER]"
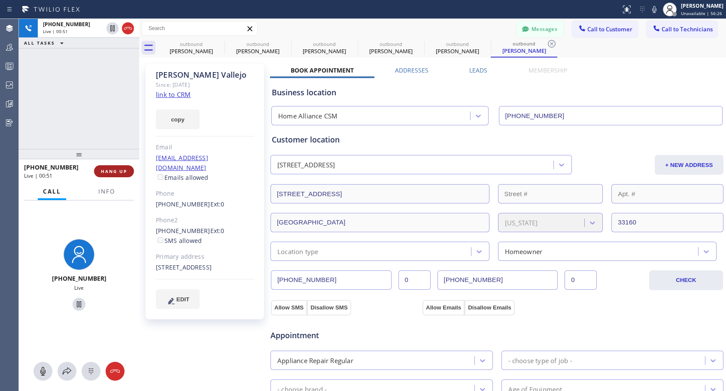
click at [118, 167] on button "HANG UP" at bounding box center [114, 171] width 40 height 12
click at [118, 166] on button "HANG UP" at bounding box center [114, 171] width 40 height 12
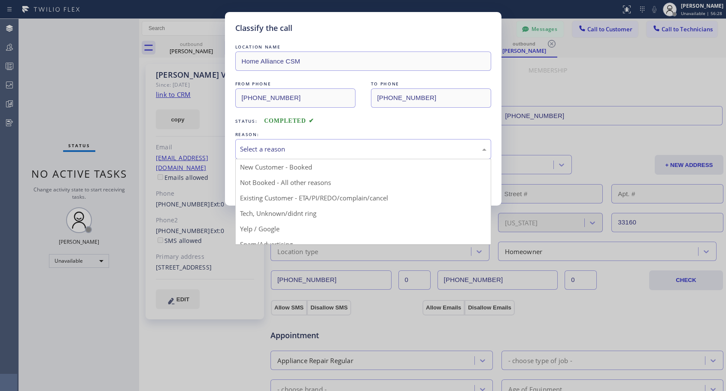
click at [300, 147] on div "Select a reason" at bounding box center [363, 149] width 246 height 10
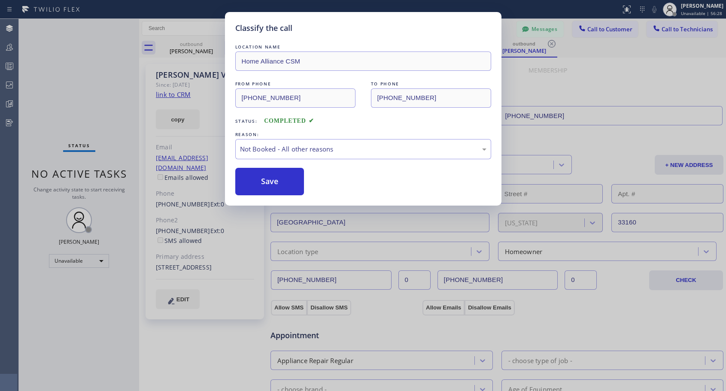
click at [268, 179] on button "Save" at bounding box center [269, 181] width 69 height 27
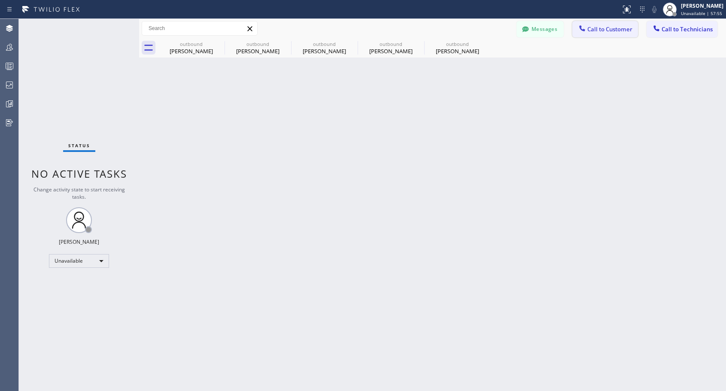
click at [601, 31] on span "Call to Customer" at bounding box center [609, 29] width 45 height 8
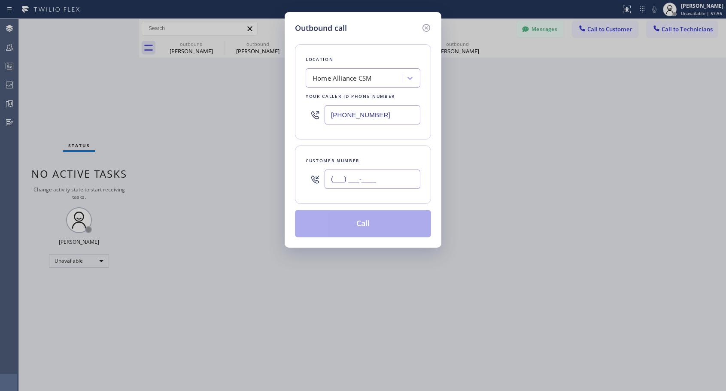
click at [403, 182] on input "(___) ___-____" at bounding box center [373, 179] width 96 height 19
paste input "845) 642-5413"
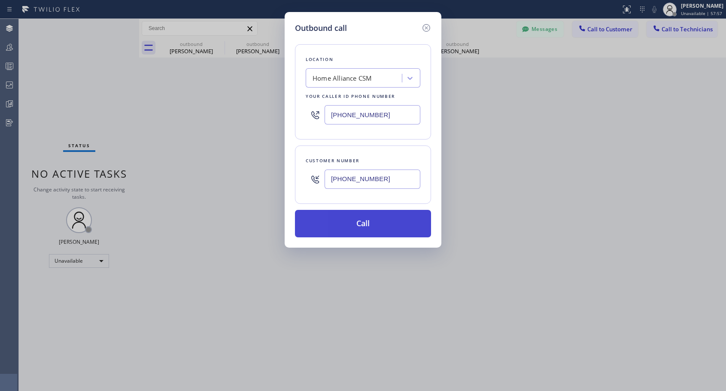
type input "[PHONE_NUMBER]"
click at [374, 222] on button "Call" at bounding box center [363, 223] width 136 height 27
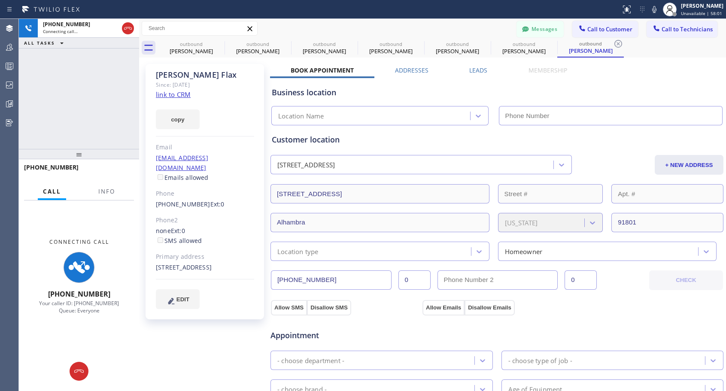
type input "[PHONE_NUMBER]"
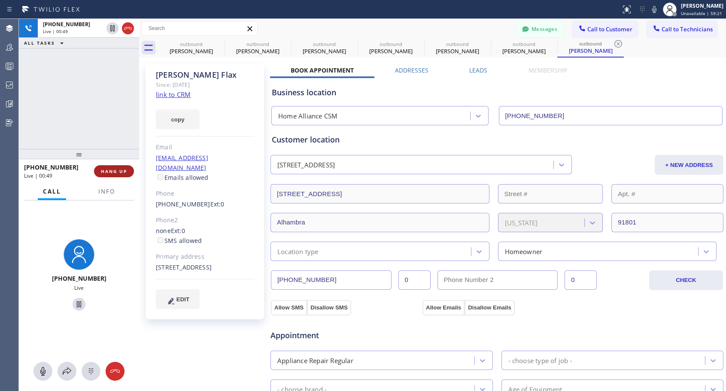
click at [126, 170] on span "HANG UP" at bounding box center [114, 171] width 26 height 6
click at [127, 168] on button "HANG UP" at bounding box center [114, 171] width 40 height 12
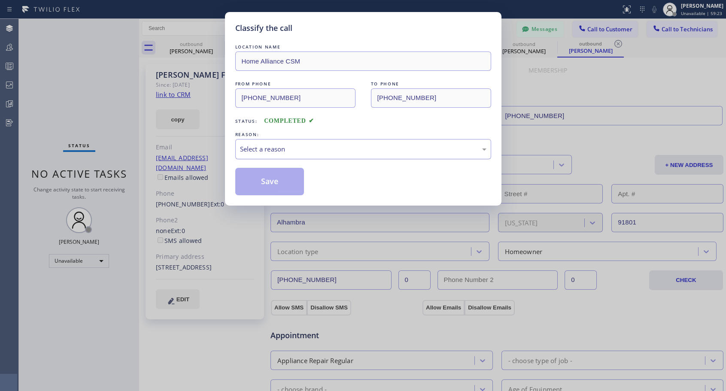
click at [286, 149] on div "Select a reason" at bounding box center [363, 149] width 246 height 10
click at [272, 185] on button "Save" at bounding box center [269, 181] width 69 height 27
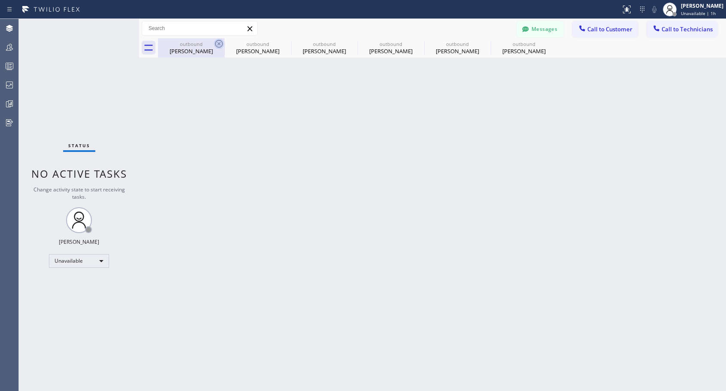
click at [216, 44] on icon at bounding box center [219, 44] width 10 height 10
click at [0, 0] on icon at bounding box center [0, 0] width 0 height 0
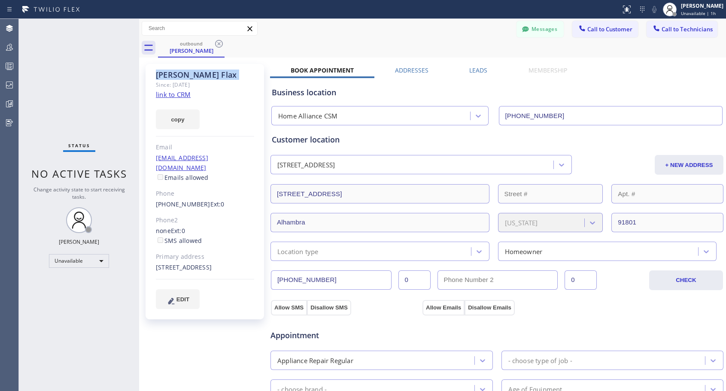
click at [216, 44] on icon at bounding box center [219, 44] width 10 height 10
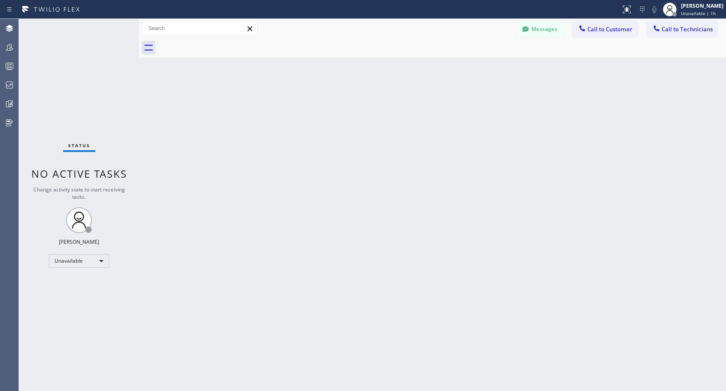
click at [216, 44] on div at bounding box center [442, 47] width 568 height 19
click at [590, 35] on button "Call to Customer" at bounding box center [605, 29] width 66 height 16
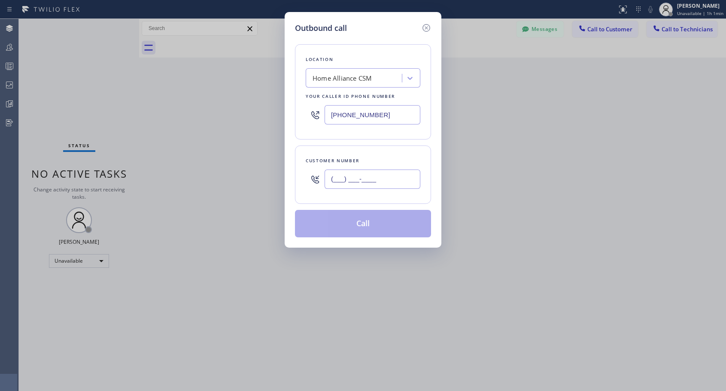
click at [398, 180] on input "(___) ___-____" at bounding box center [373, 179] width 96 height 19
paste input "310) 210-7312"
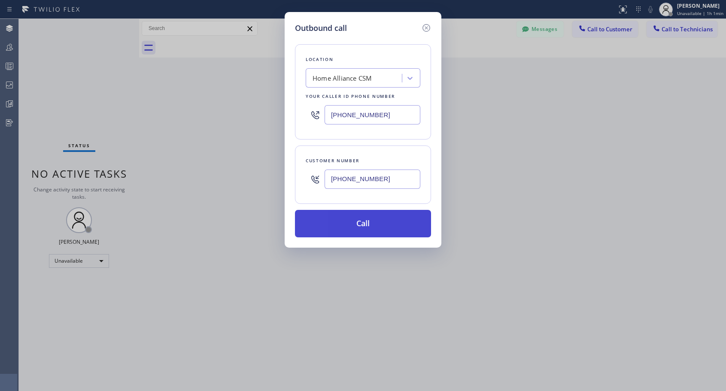
type input "[PHONE_NUMBER]"
click at [380, 225] on button "Call" at bounding box center [363, 223] width 136 height 27
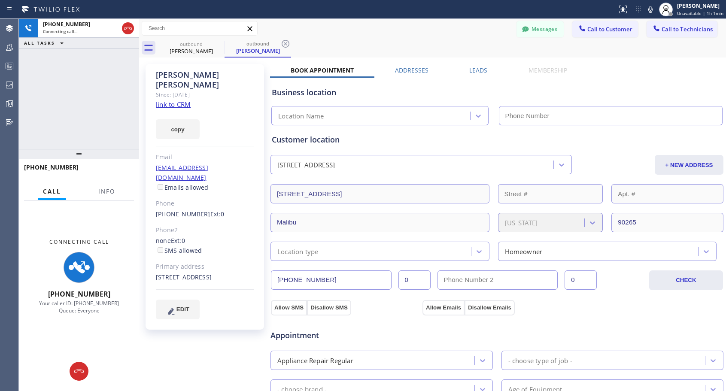
type input "[PHONE_NUMBER]"
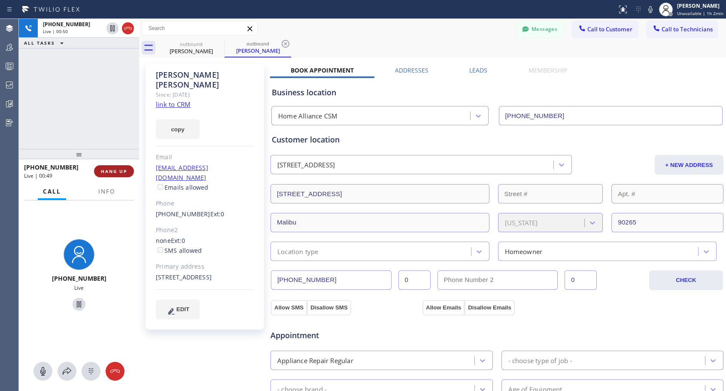
click at [112, 172] on span "HANG UP" at bounding box center [114, 171] width 26 height 6
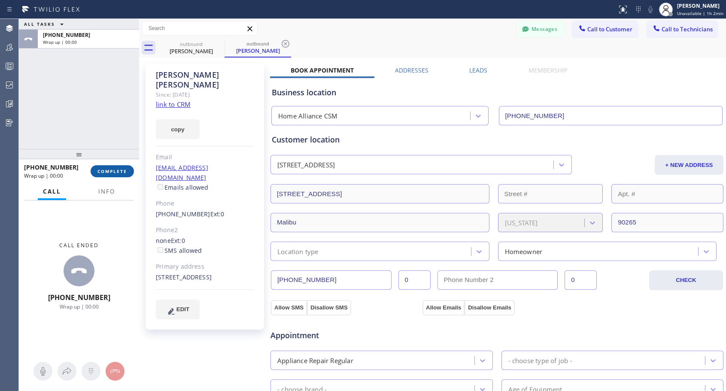
click at [112, 172] on span "COMPLETE" at bounding box center [112, 171] width 30 height 6
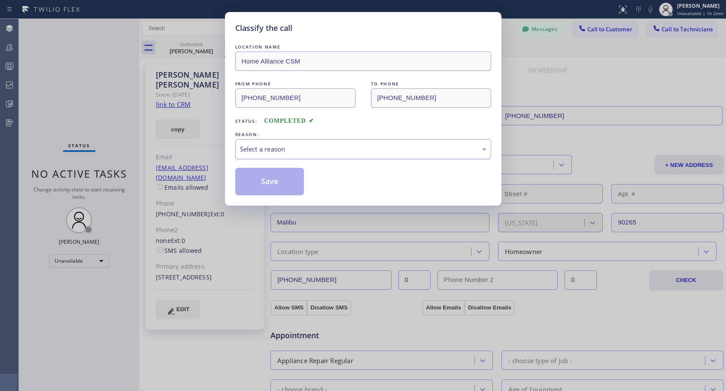
click at [335, 152] on div "Select a reason" at bounding box center [363, 149] width 246 height 10
click at [288, 185] on button "Save" at bounding box center [269, 181] width 69 height 27
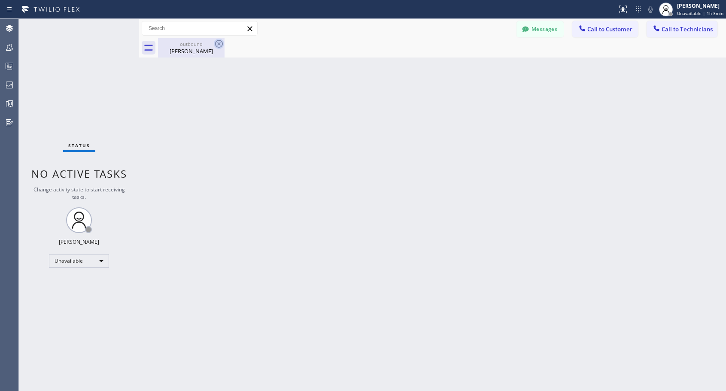
click at [221, 40] on icon at bounding box center [219, 44] width 10 height 10
click at [598, 27] on span "Call to Customer" at bounding box center [609, 29] width 45 height 8
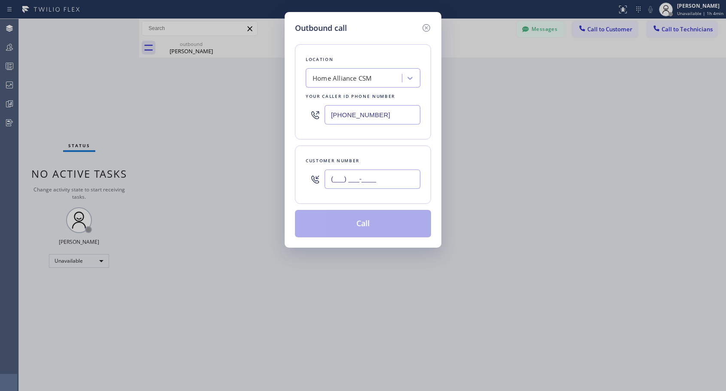
click at [372, 180] on input "(___) ___-____" at bounding box center [373, 179] width 96 height 19
paste input "310) 918-9821"
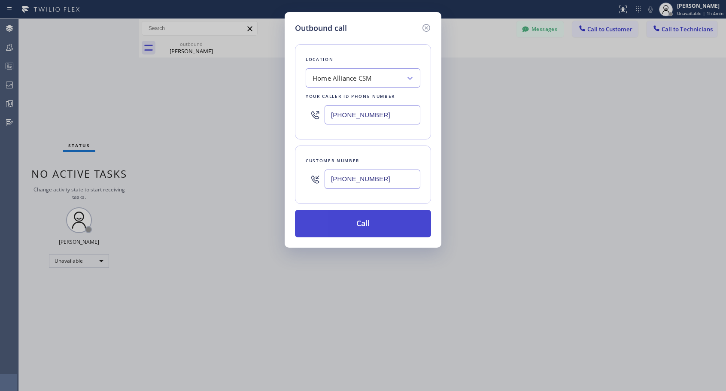
type input "[PHONE_NUMBER]"
click at [366, 223] on button "Call" at bounding box center [363, 223] width 136 height 27
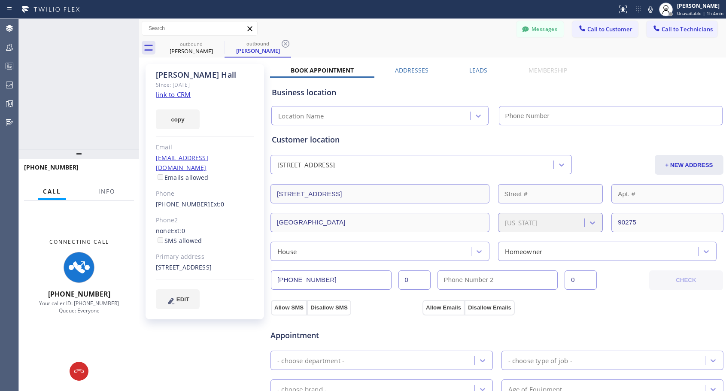
type input "[PHONE_NUMBER]"
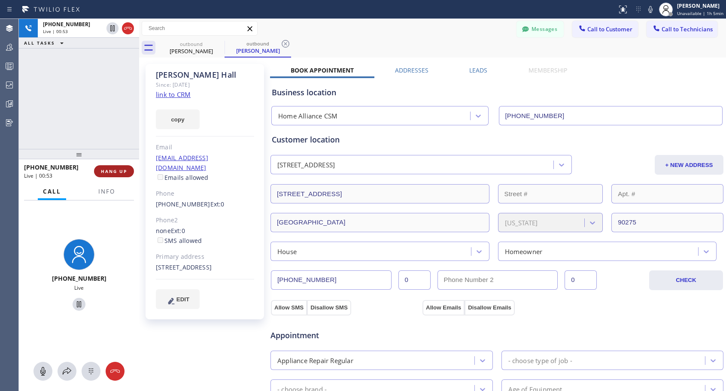
click at [119, 174] on span "HANG UP" at bounding box center [114, 171] width 26 height 6
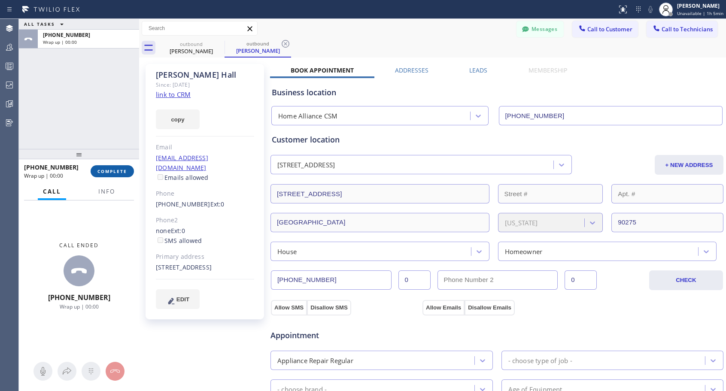
click at [119, 174] on span "COMPLETE" at bounding box center [112, 171] width 30 height 6
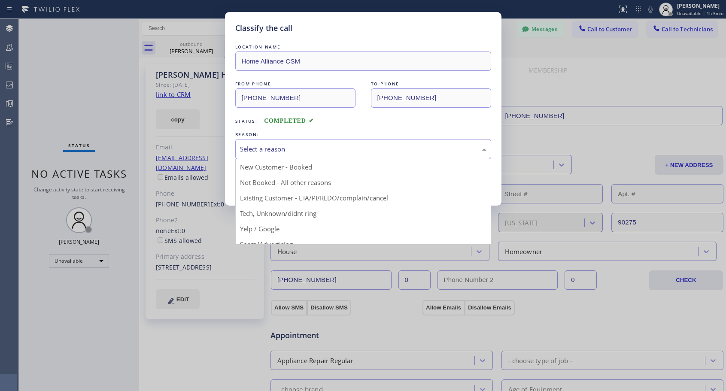
click at [393, 147] on div "Select a reason" at bounding box center [363, 149] width 246 height 10
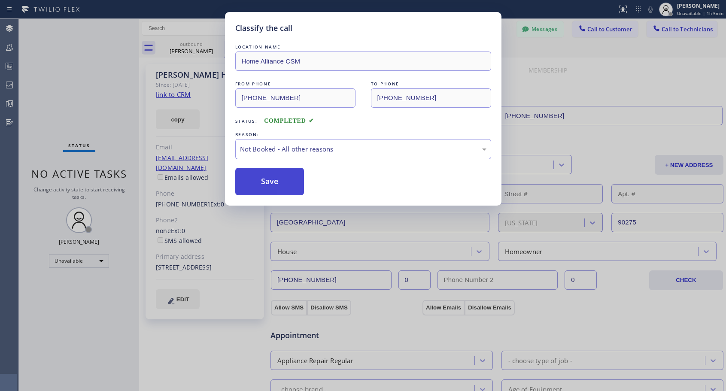
click at [295, 186] on button "Save" at bounding box center [269, 181] width 69 height 27
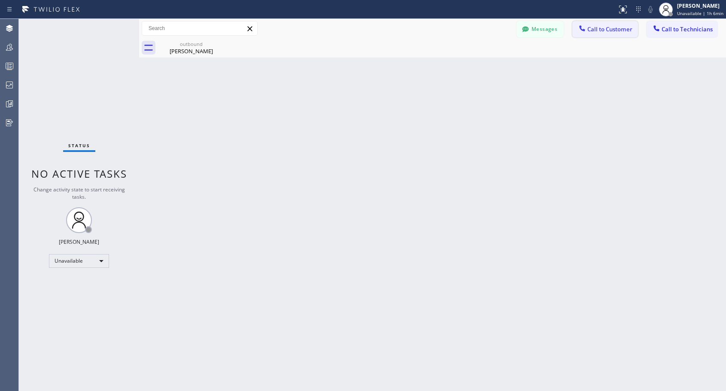
drag, startPoint x: 606, startPoint y: 30, endPoint x: 416, endPoint y: 113, distance: 206.4
click at [605, 30] on span "Call to Customer" at bounding box center [609, 29] width 45 height 8
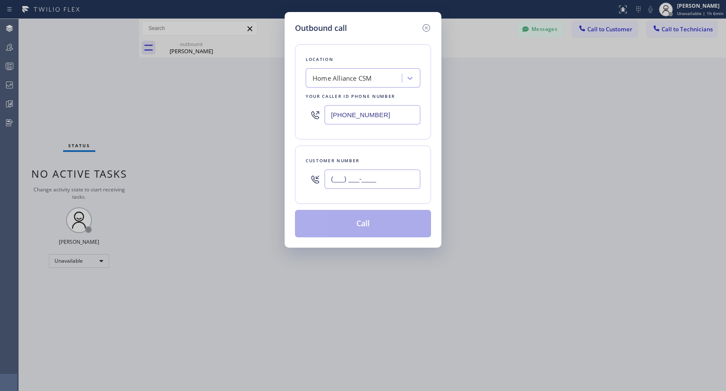
click at [342, 182] on input "(___) ___-____" at bounding box center [373, 179] width 96 height 19
paste input "310) 490-3979"
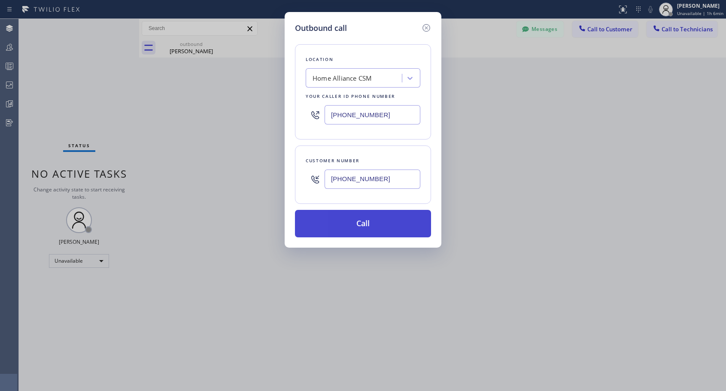
type input "[PHONE_NUMBER]"
click at [363, 223] on button "Call" at bounding box center [363, 223] width 136 height 27
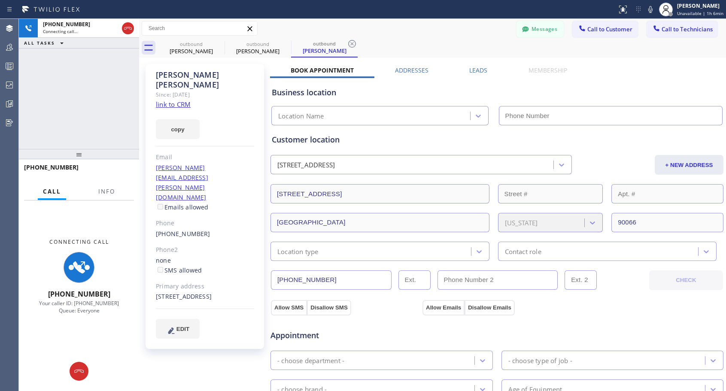
type input "[PHONE_NUMBER]"
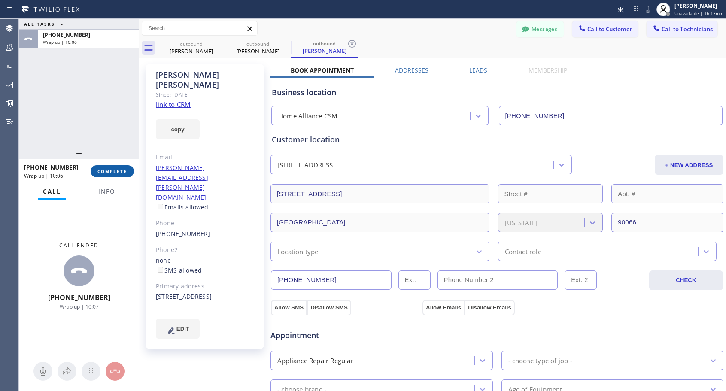
click at [121, 170] on span "COMPLETE" at bounding box center [112, 171] width 30 height 6
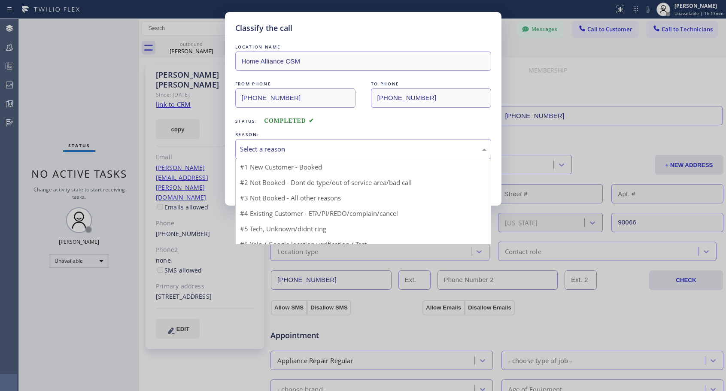
click at [259, 147] on div "Select a reason" at bounding box center [363, 149] width 246 height 10
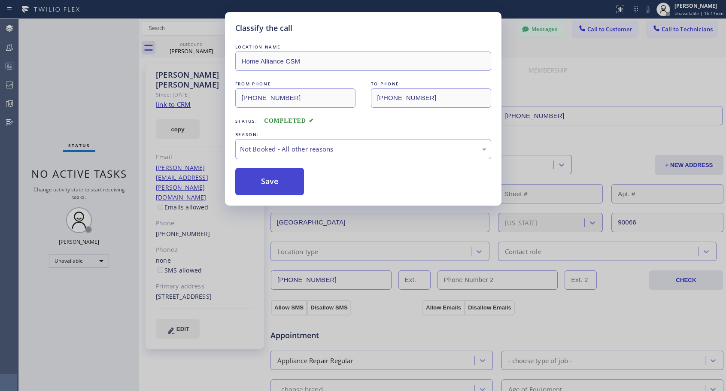
drag, startPoint x: 259, startPoint y: 187, endPoint x: 266, endPoint y: 183, distance: 7.7
click at [260, 188] on button "Save" at bounding box center [269, 181] width 69 height 27
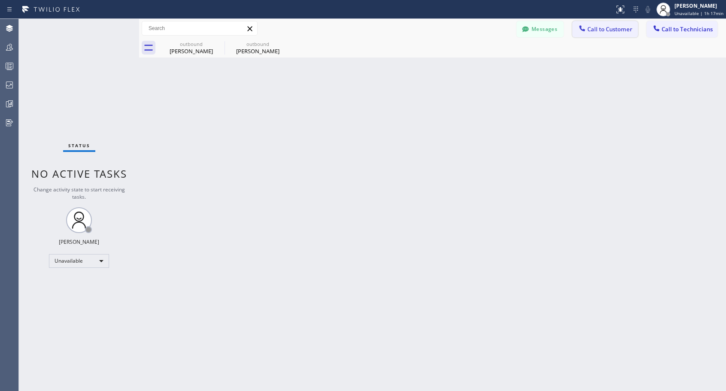
click at [590, 29] on span "Call to Customer" at bounding box center [609, 29] width 45 height 8
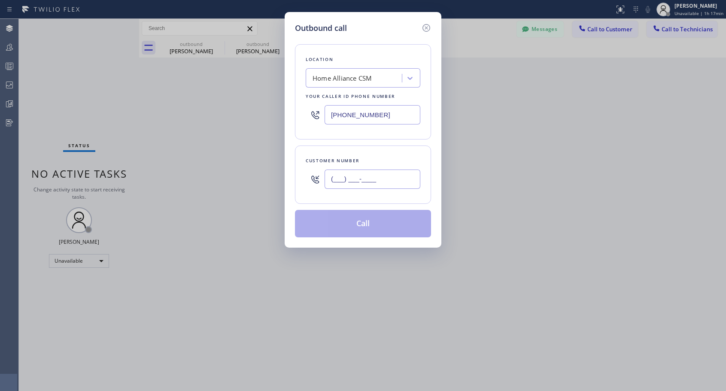
click at [402, 183] on input "(___) ___-____" at bounding box center [373, 179] width 96 height 19
paste input "951) 666-0562"
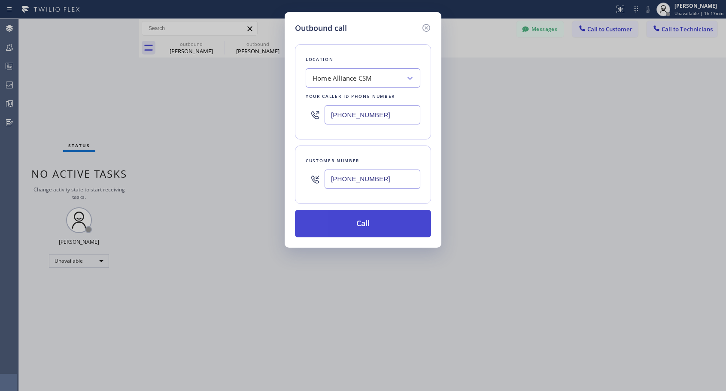
type input "[PHONE_NUMBER]"
click at [379, 226] on button "Call" at bounding box center [363, 223] width 136 height 27
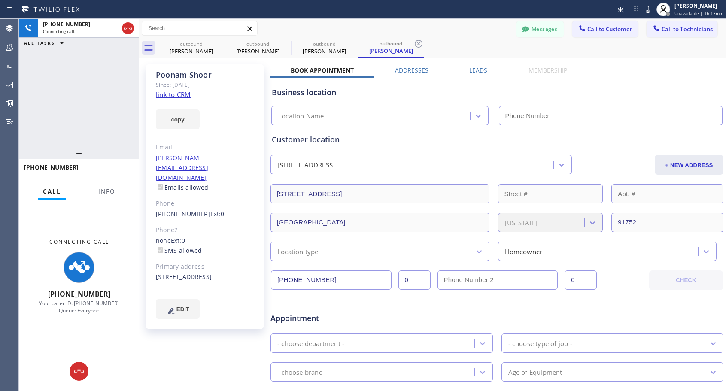
type input "[PHONE_NUMBER]"
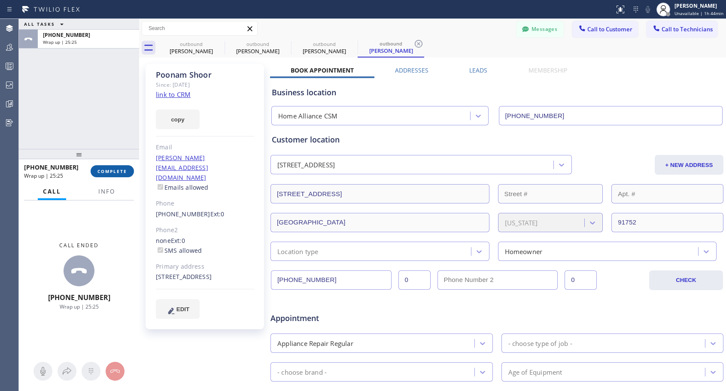
click at [121, 168] on span "COMPLETE" at bounding box center [112, 171] width 30 height 6
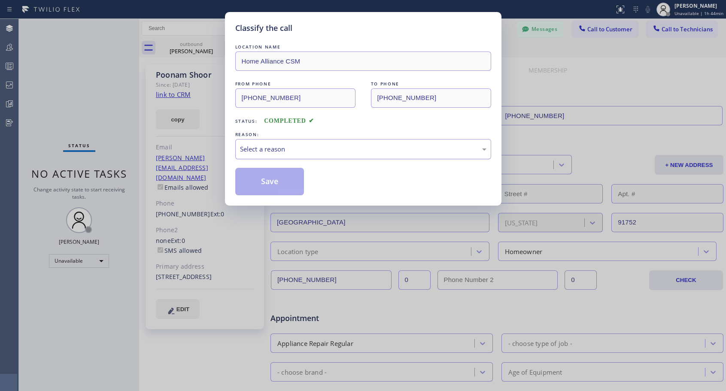
click at [309, 147] on div "Select a reason" at bounding box center [363, 149] width 246 height 10
click at [277, 181] on button "Save" at bounding box center [269, 181] width 69 height 27
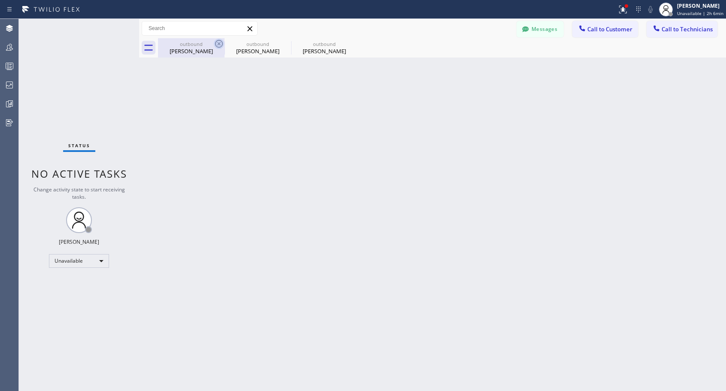
click at [216, 45] on icon at bounding box center [219, 44] width 8 height 8
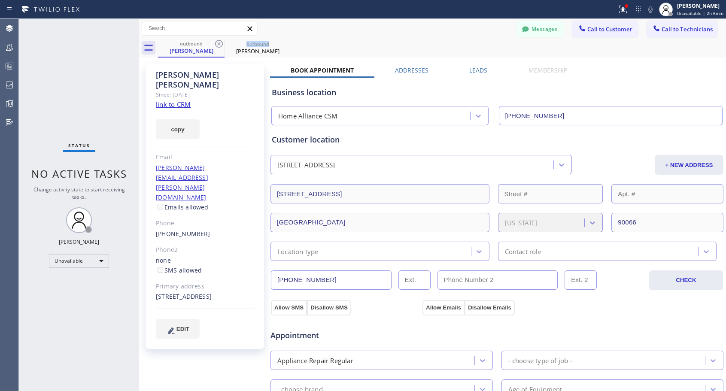
click at [216, 45] on icon at bounding box center [219, 44] width 8 height 8
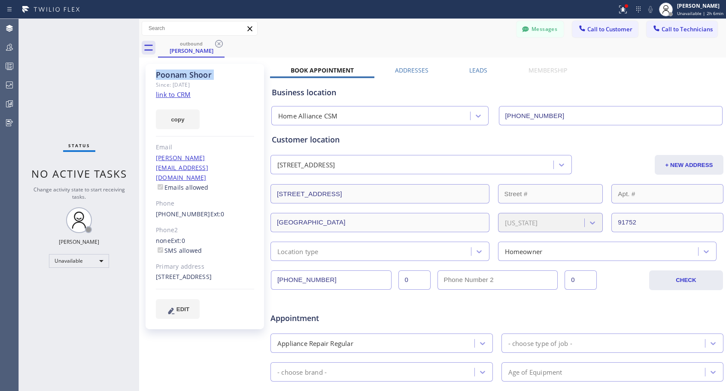
click at [216, 45] on icon at bounding box center [219, 44] width 8 height 8
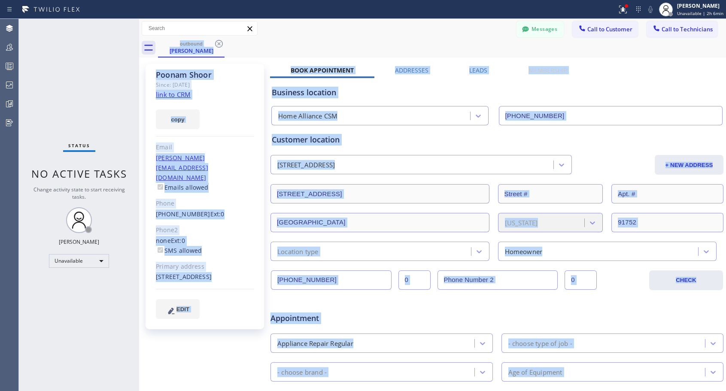
click at [216, 45] on div "outbound [PERSON_NAME]" at bounding box center [442, 47] width 568 height 19
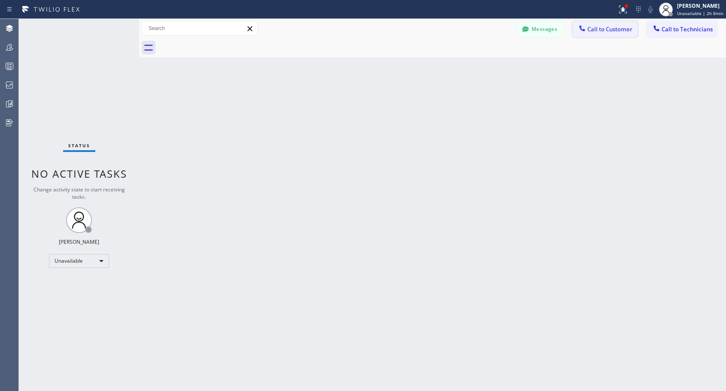
click at [593, 31] on span "Call to Customer" at bounding box center [609, 29] width 45 height 8
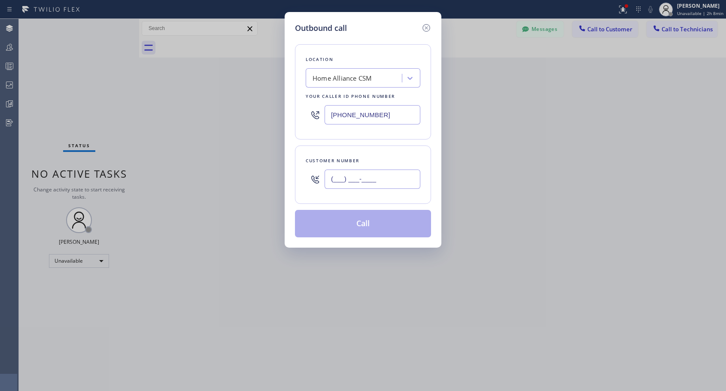
click at [397, 181] on input "(___) ___-____" at bounding box center [373, 179] width 96 height 19
paste input "206) 304-2202"
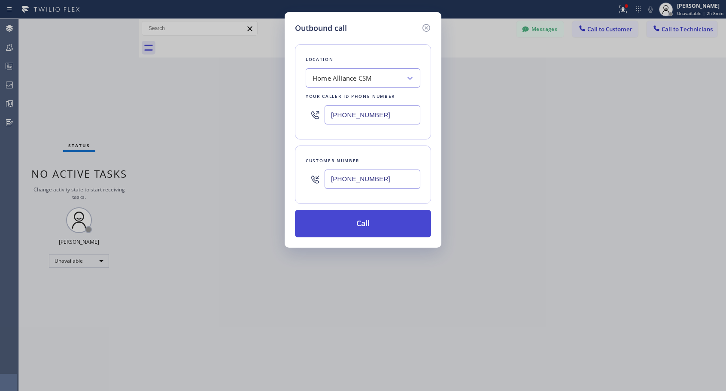
type input "[PHONE_NUMBER]"
click at [379, 225] on button "Call" at bounding box center [363, 223] width 136 height 27
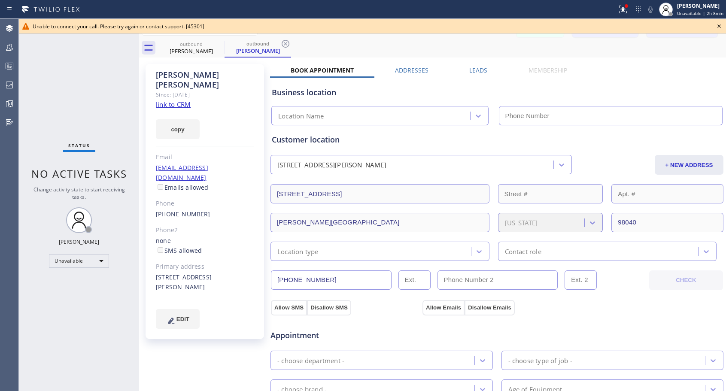
type input "[PHONE_NUMBER]"
click at [718, 27] on icon at bounding box center [719, 26] width 10 height 10
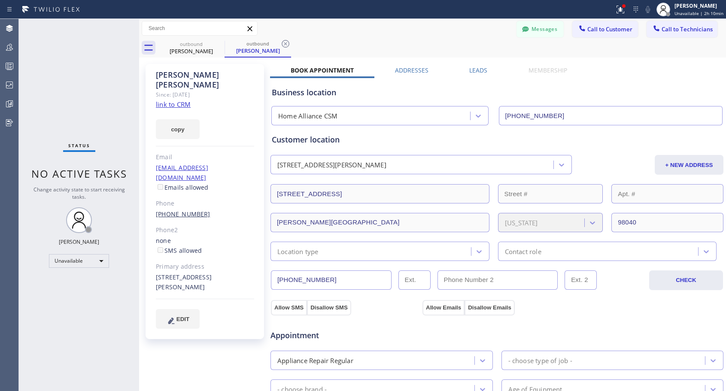
click at [185, 210] on link "[PHONE_NUMBER]" at bounding box center [183, 214] width 55 height 8
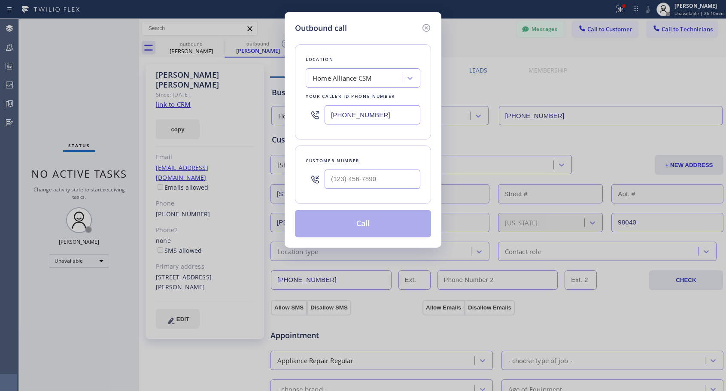
type input "[PHONE_NUMBER]"
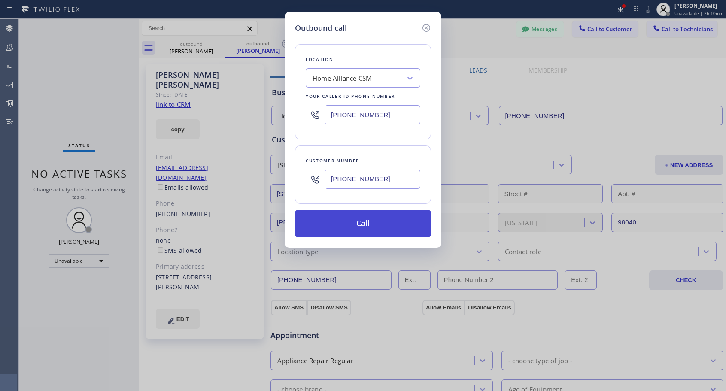
click at [365, 221] on button "Call" at bounding box center [363, 223] width 136 height 27
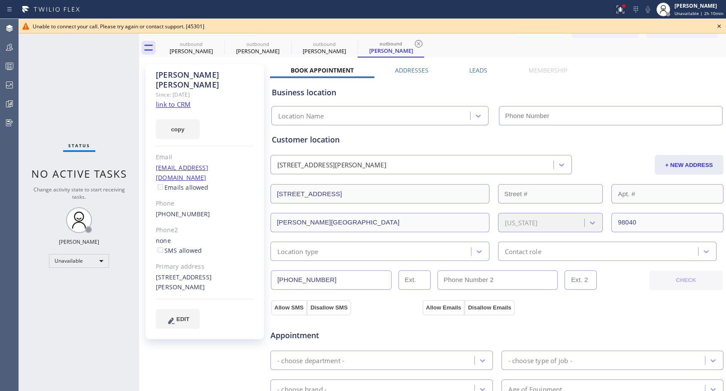
type input "[PHONE_NUMBER]"
click at [719, 26] on icon at bounding box center [719, 25] width 3 height 3
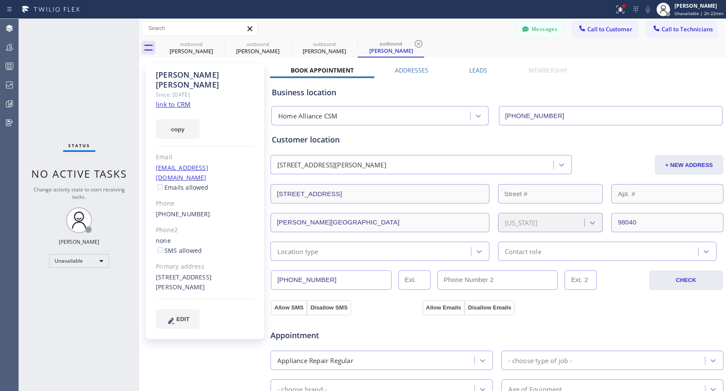
click at [416, 16] on div "Status report Issue detected This issue could affect your workflow. Please cont…" at bounding box center [363, 9] width 726 height 19
click at [176, 210] on link "[PHONE_NUMBER]" at bounding box center [183, 214] width 55 height 8
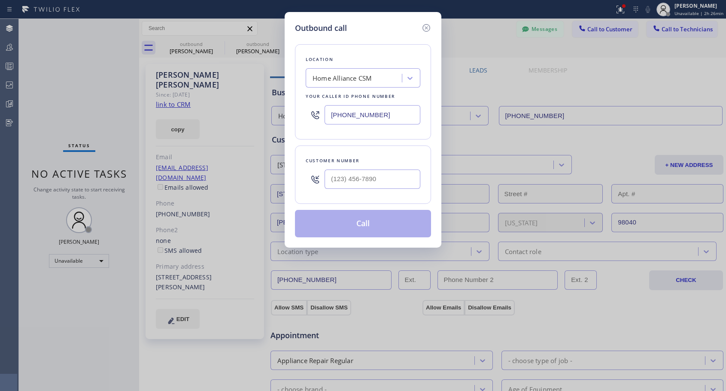
type input "[PHONE_NUMBER]"
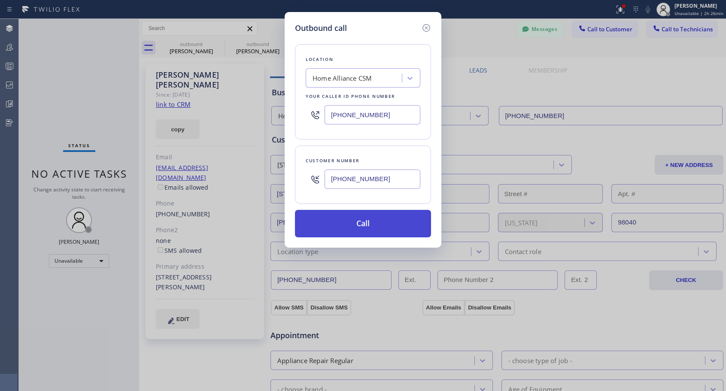
click at [376, 223] on button "Call" at bounding box center [363, 223] width 136 height 27
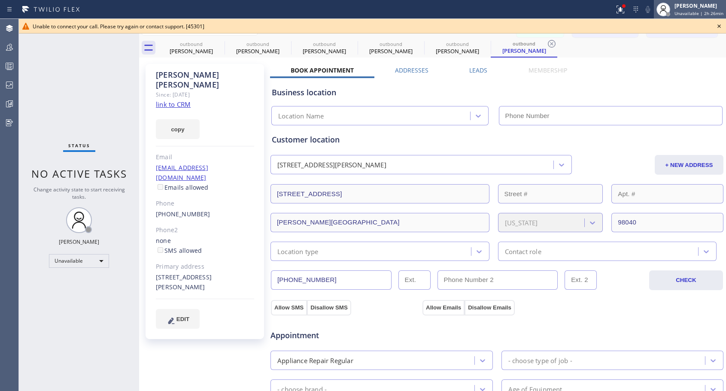
type input "[PHONE_NUMBER]"
click at [719, 26] on icon at bounding box center [719, 25] width 3 height 3
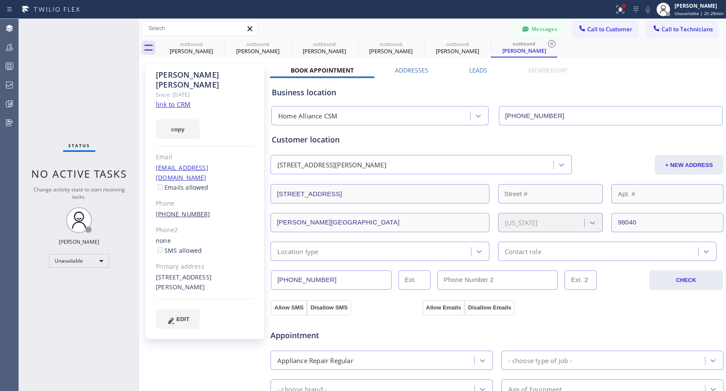
click at [182, 210] on link "[PHONE_NUMBER]" at bounding box center [183, 214] width 55 height 8
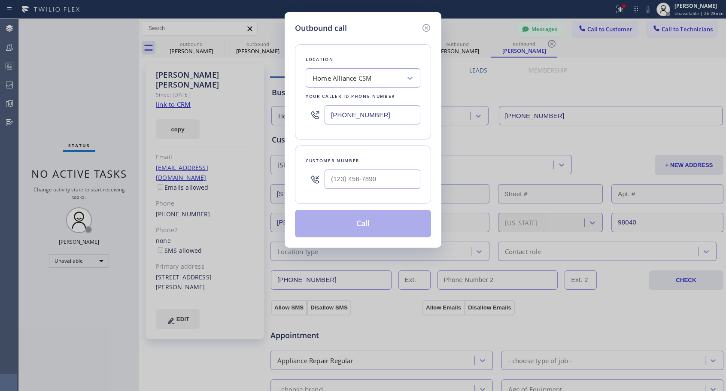
type input "[PHONE_NUMBER]"
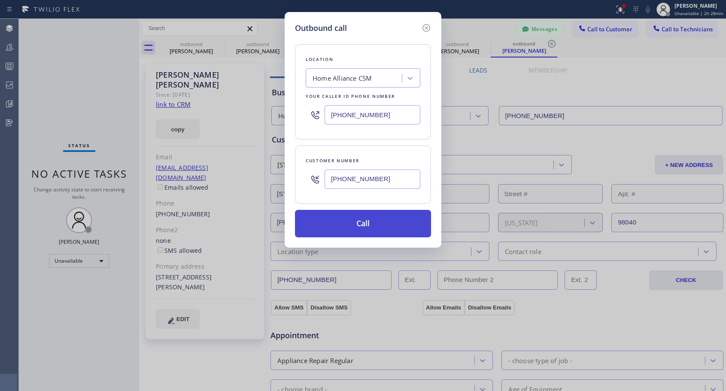
click at [371, 219] on button "Call" at bounding box center [363, 223] width 136 height 27
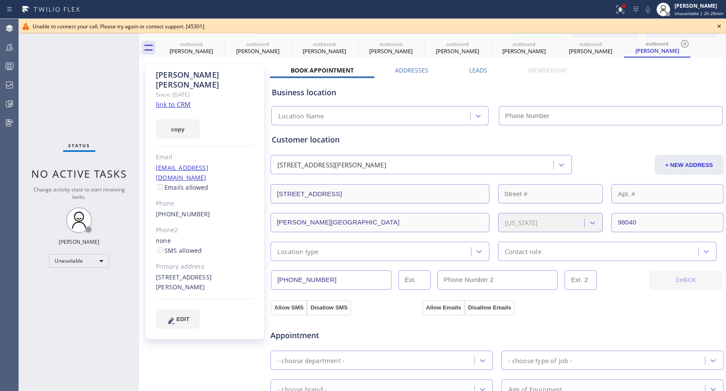
click at [720, 25] on icon at bounding box center [719, 26] width 10 height 10
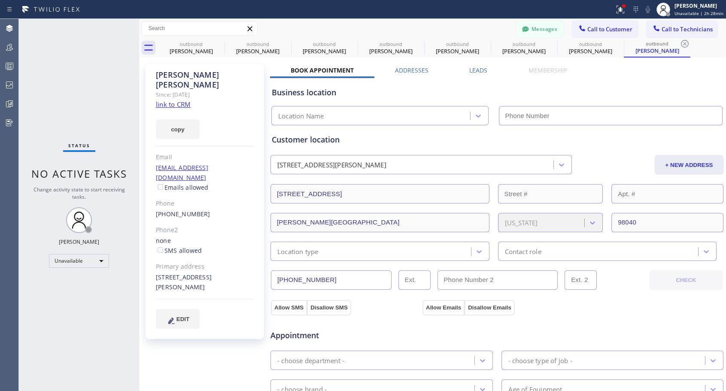
type input "[PHONE_NUMBER]"
click at [216, 43] on icon at bounding box center [219, 44] width 8 height 8
click at [0, 0] on icon at bounding box center [0, 0] width 0 height 0
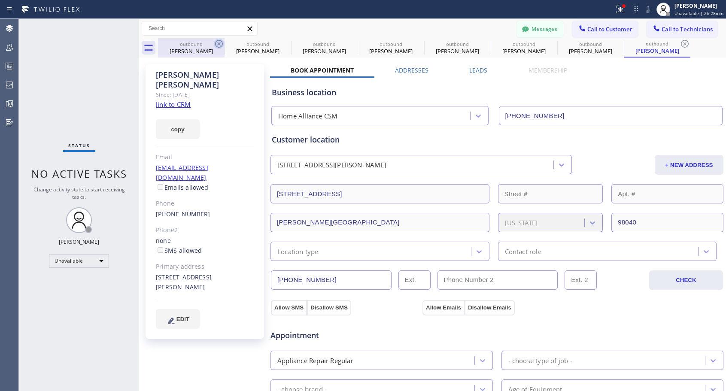
click at [0, 0] on icon at bounding box center [0, 0] width 0 height 0
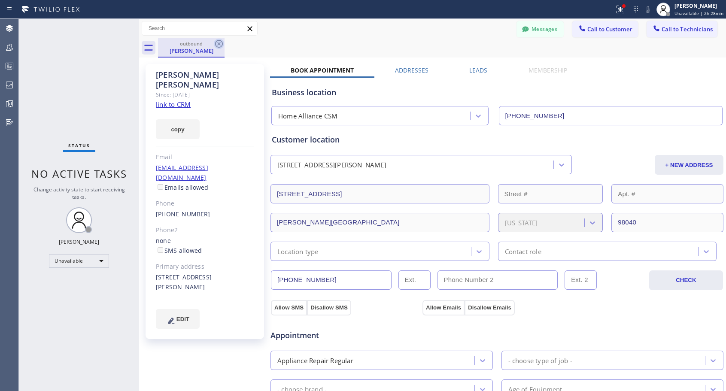
click at [218, 42] on icon at bounding box center [219, 44] width 10 height 10
